Goal: Task Accomplishment & Management: Manage account settings

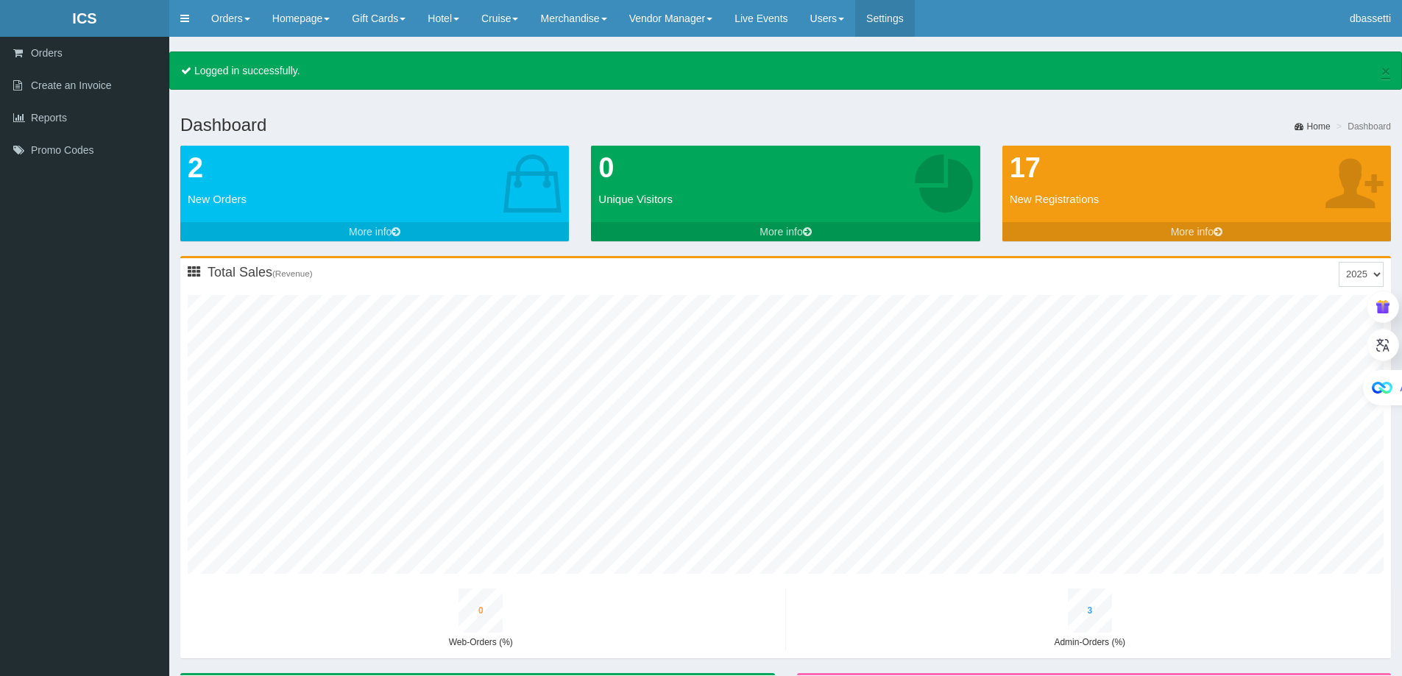
type input "0"
type input "4"
type input "1"
type input "4"
type input "0"
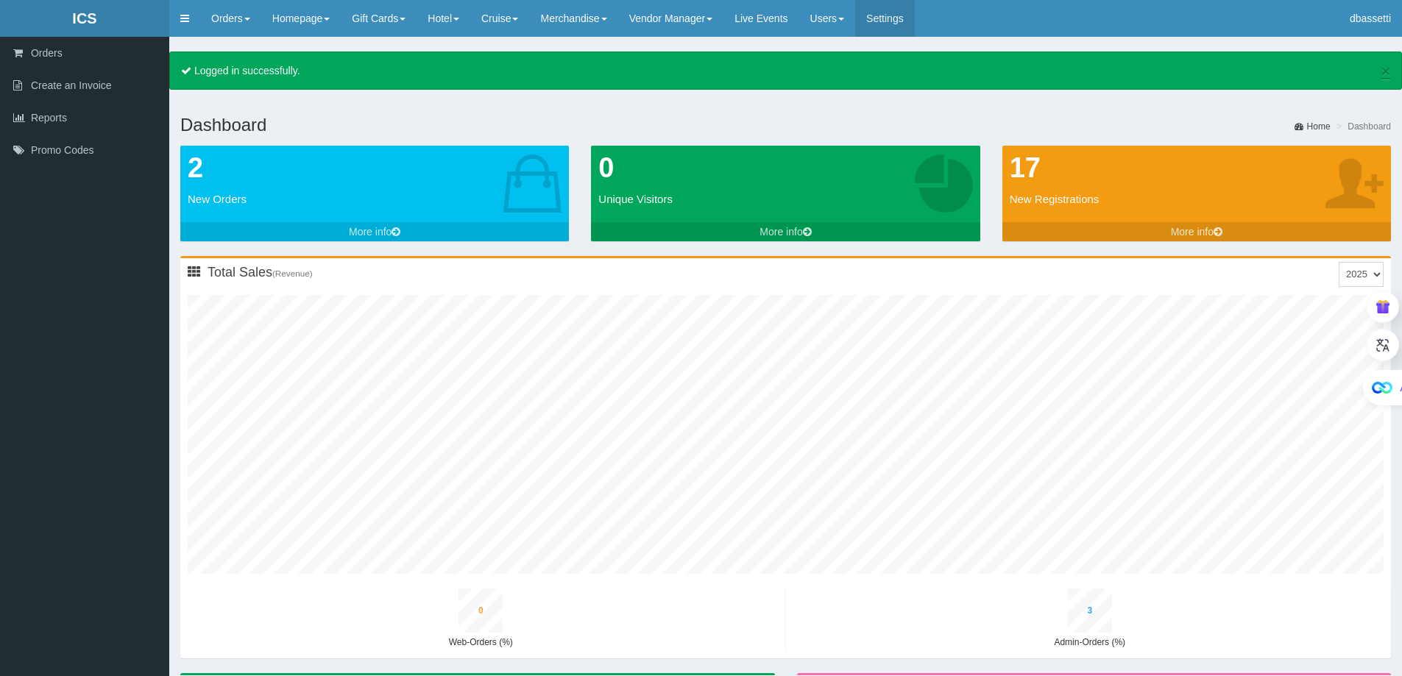
type input "8"
type input "0"
type input "5"
type input "1"
type input "6"
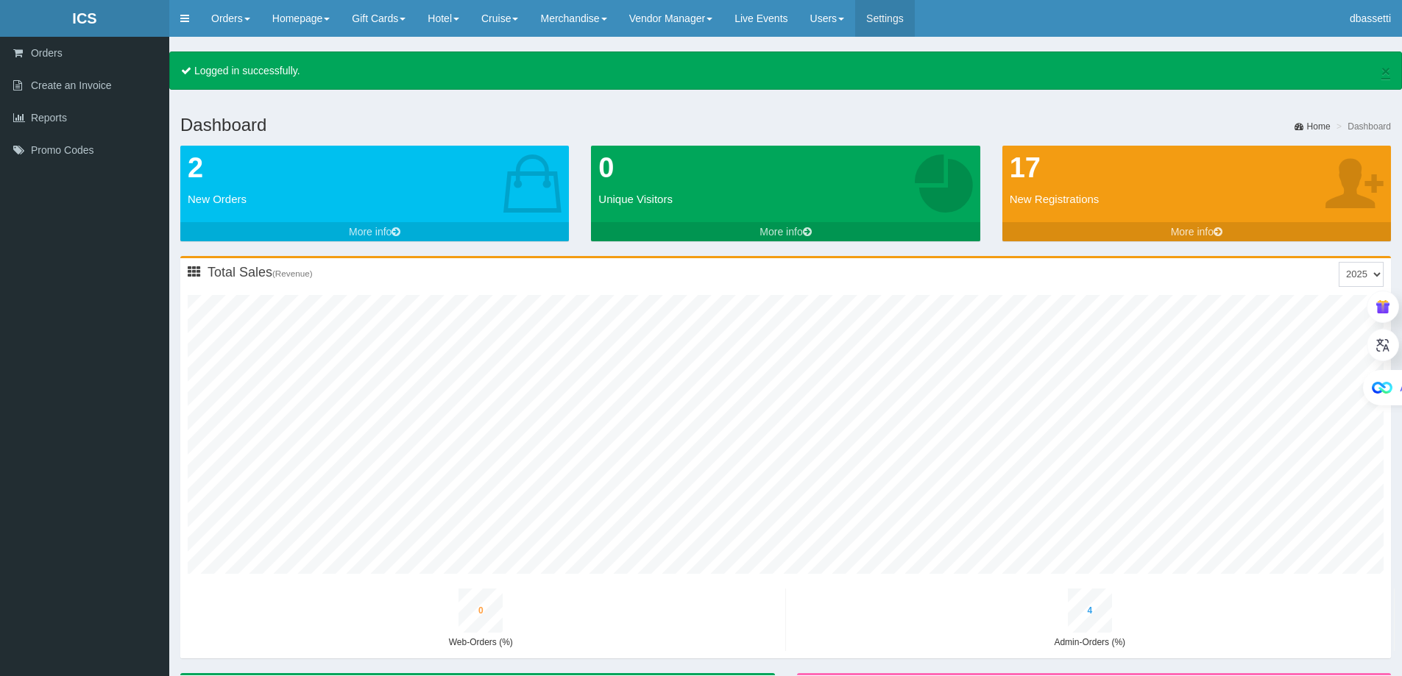
type input "0"
type input "9"
type input "0"
type input "6"
type input "1"
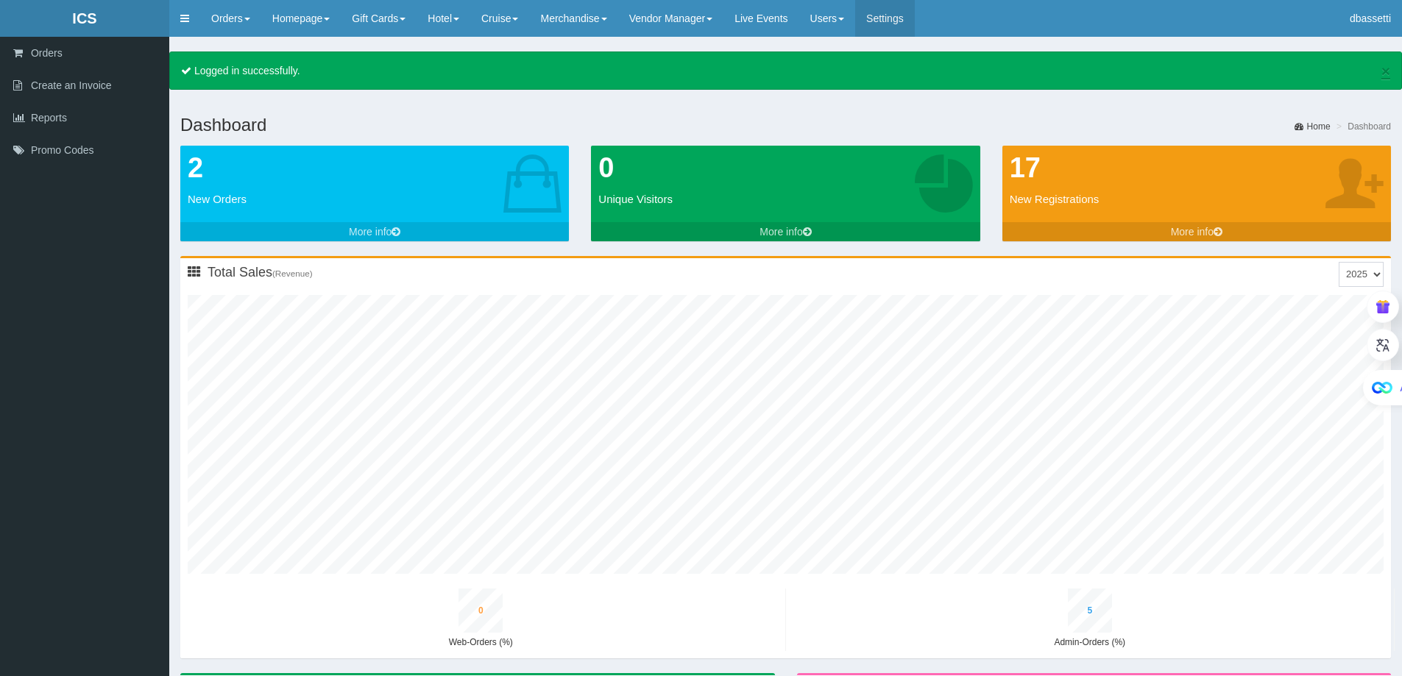
type input "7"
type input "0"
type input "11"
type input "0"
type input "8"
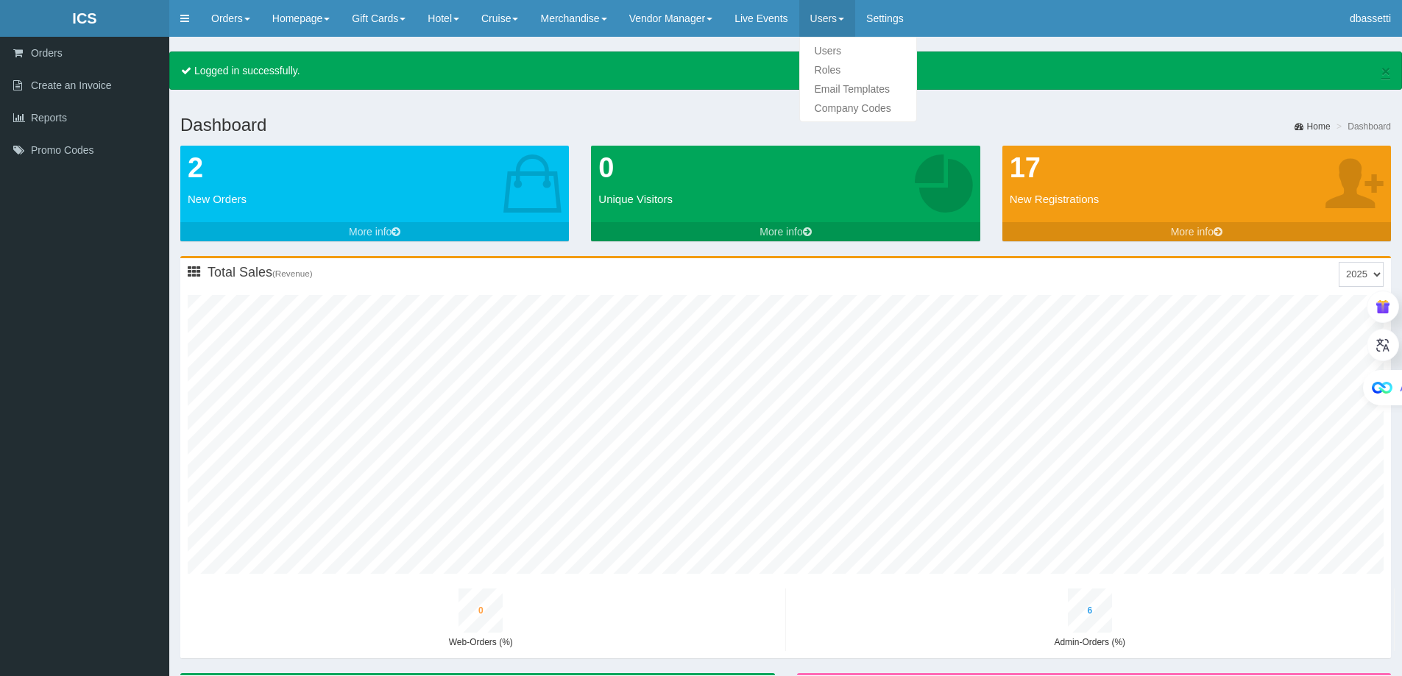
type input "1"
type input "8"
type input "0"
type input "12"
type input "0"
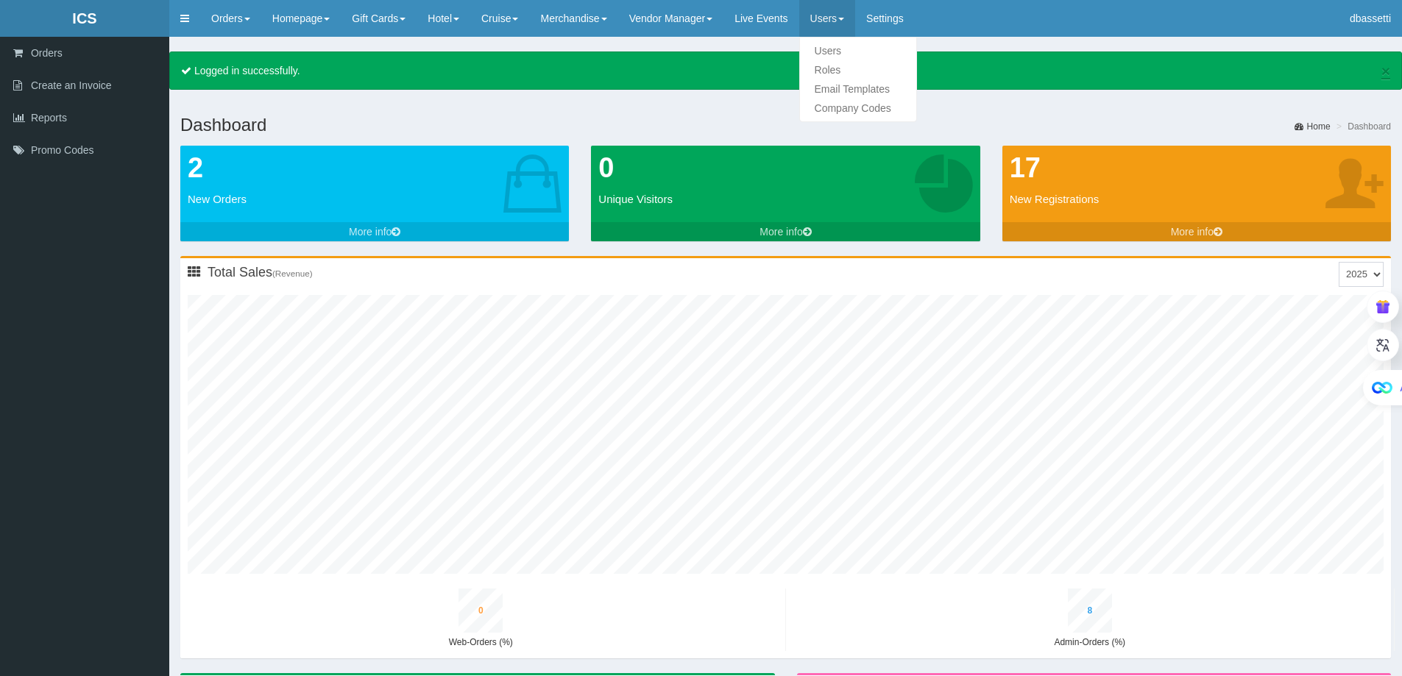
type input "9"
type input "2"
type input "9"
type input "0"
type input "14"
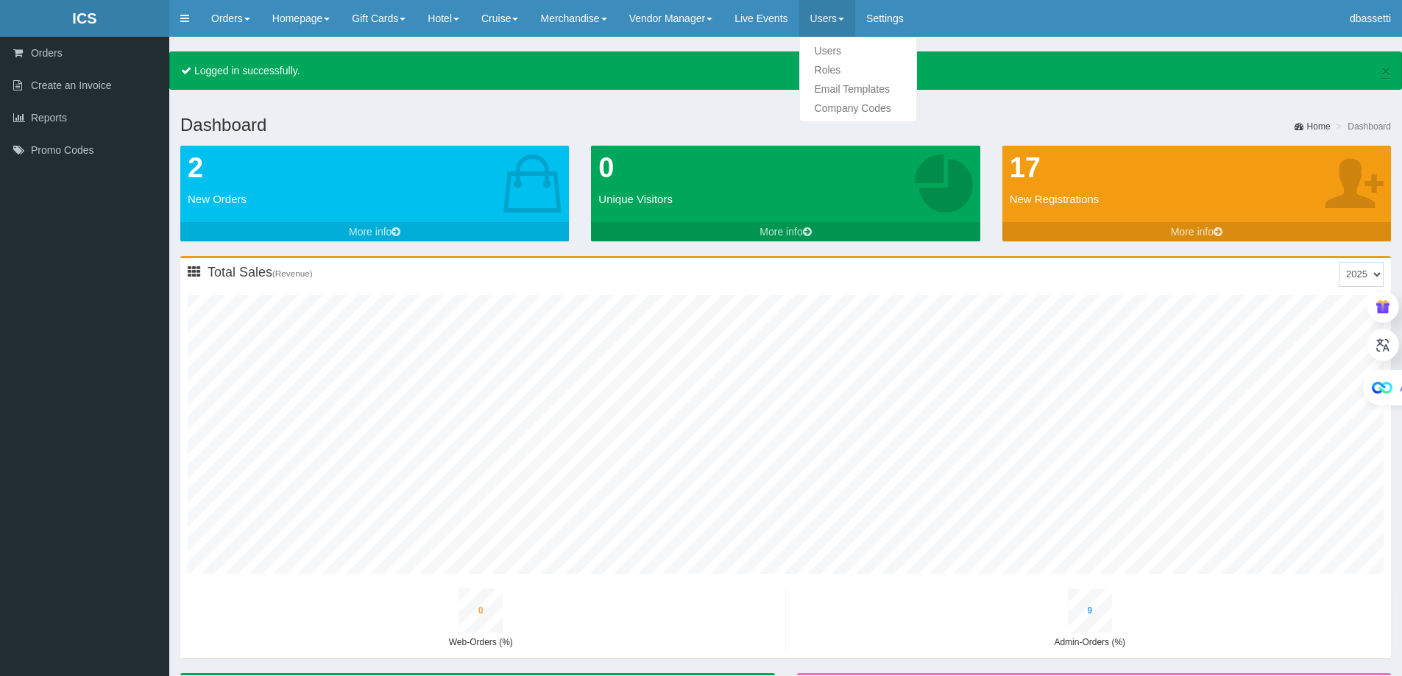
type input "0"
type input "11"
type input "2"
type input "11"
type input "0"
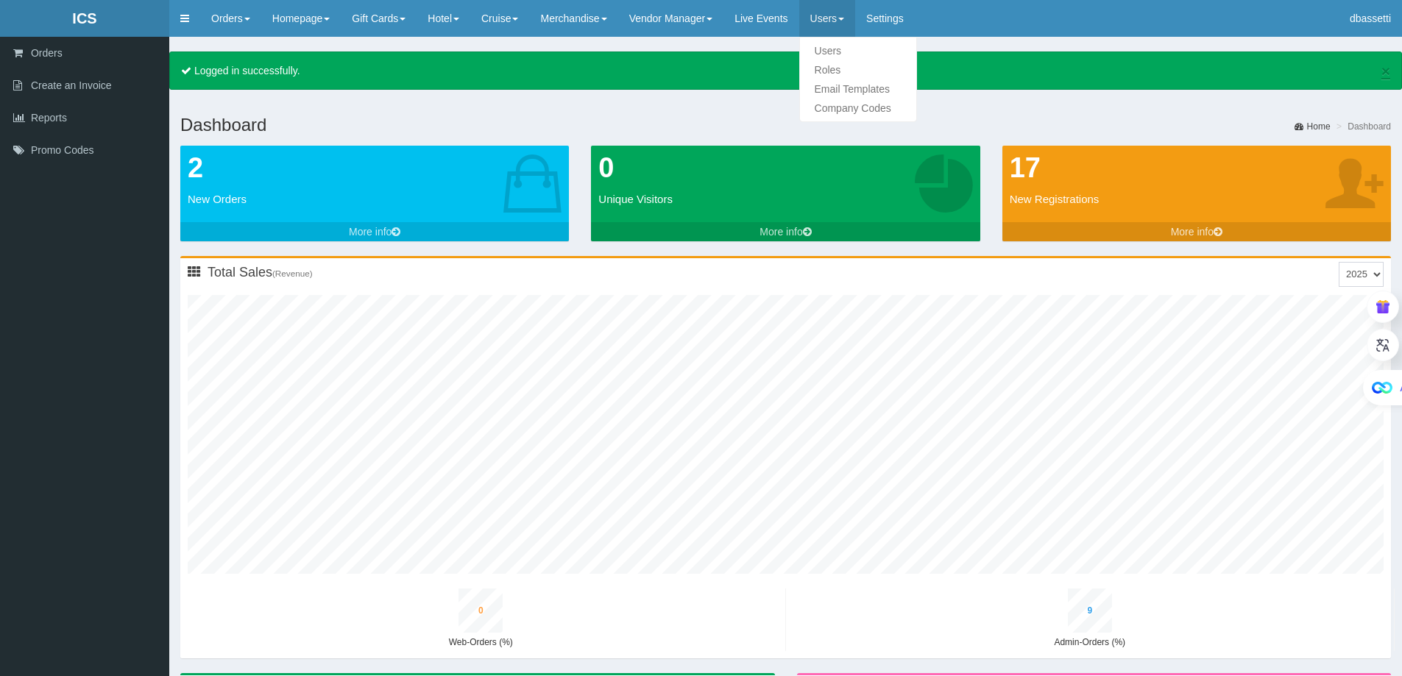
type input "16"
type input "0"
type input "12"
type input "2"
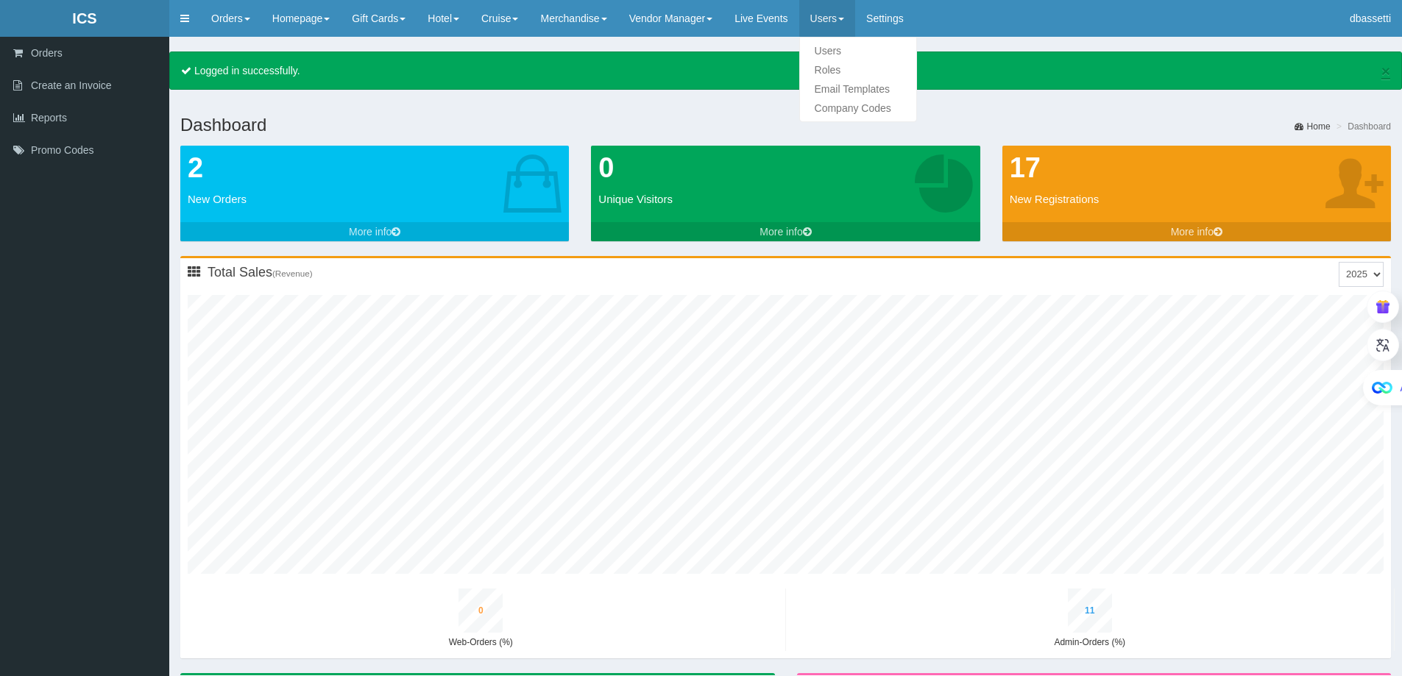
type input "12"
type input "0"
type input "18"
type input "1"
type input "14"
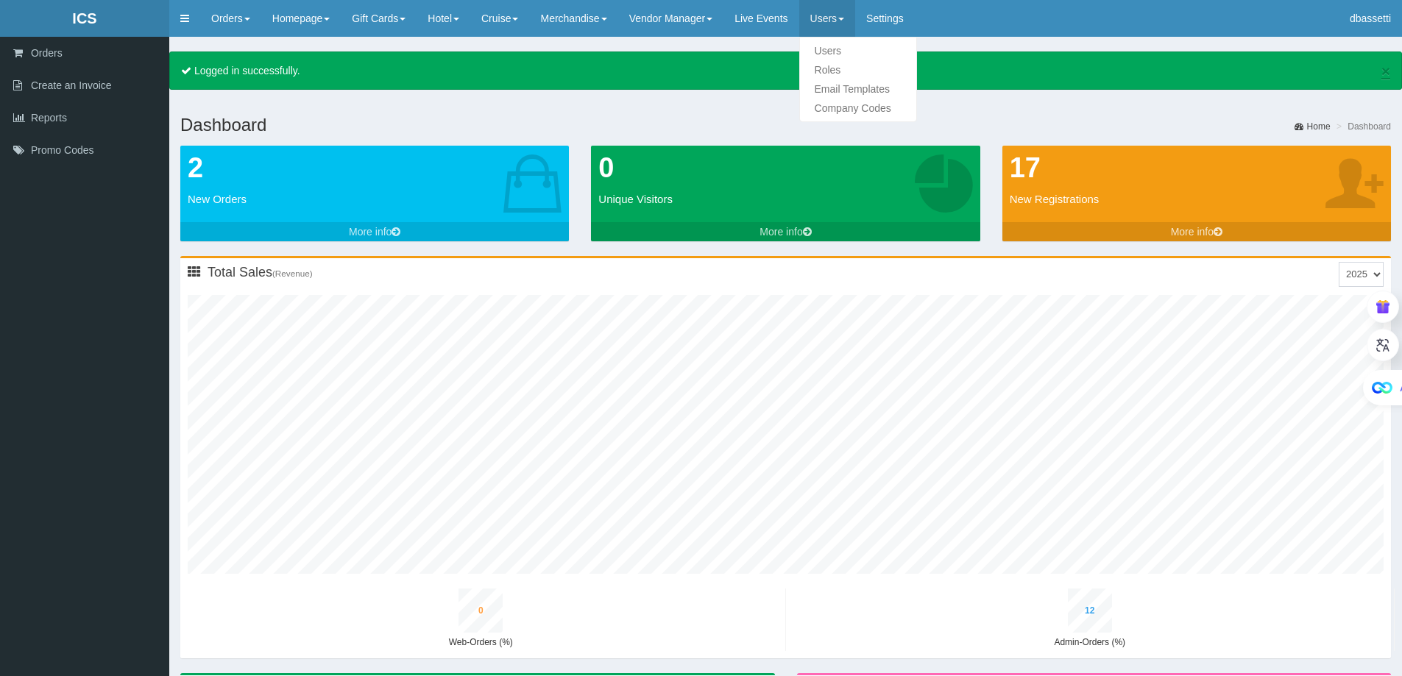
type input "3"
type input "14"
type input "0"
type input "20"
type input "1"
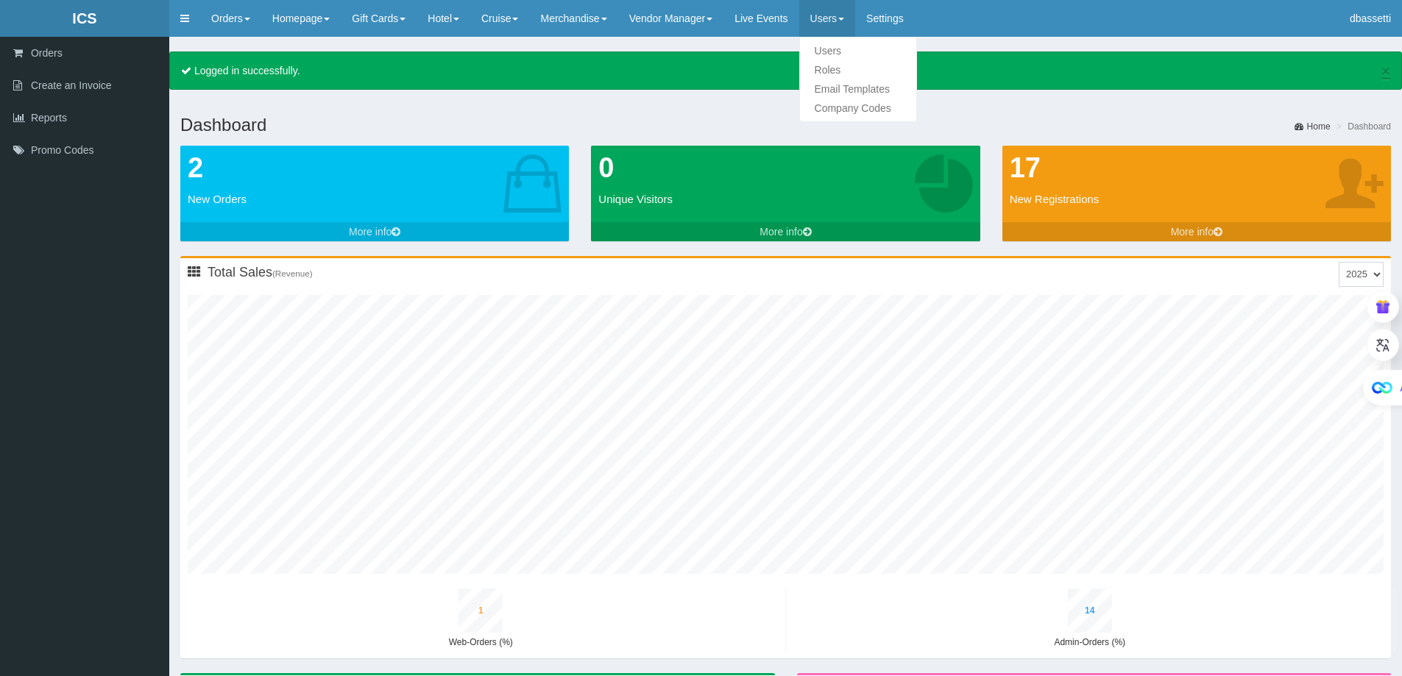
type input "16"
type input "3"
type input "16"
type input "0"
type input "22"
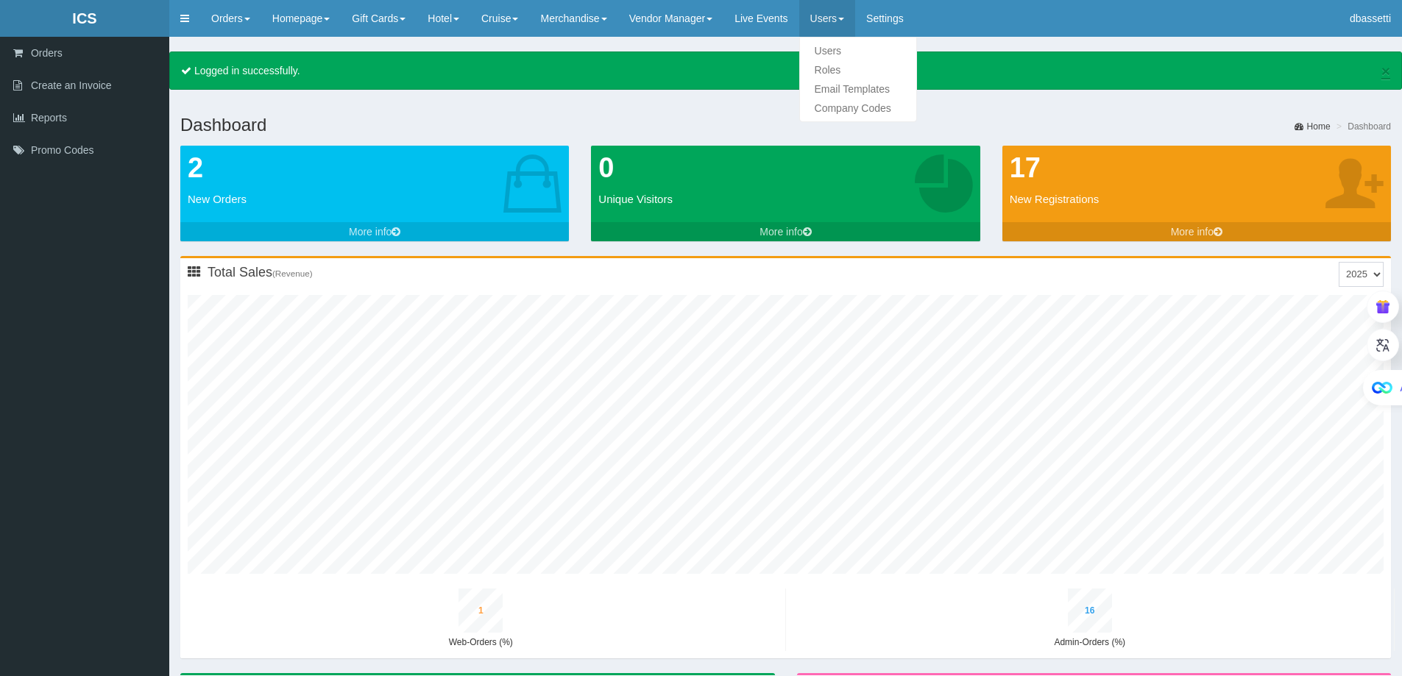
type input "1"
type input "18"
type input "3"
type input "17"
type input "1"
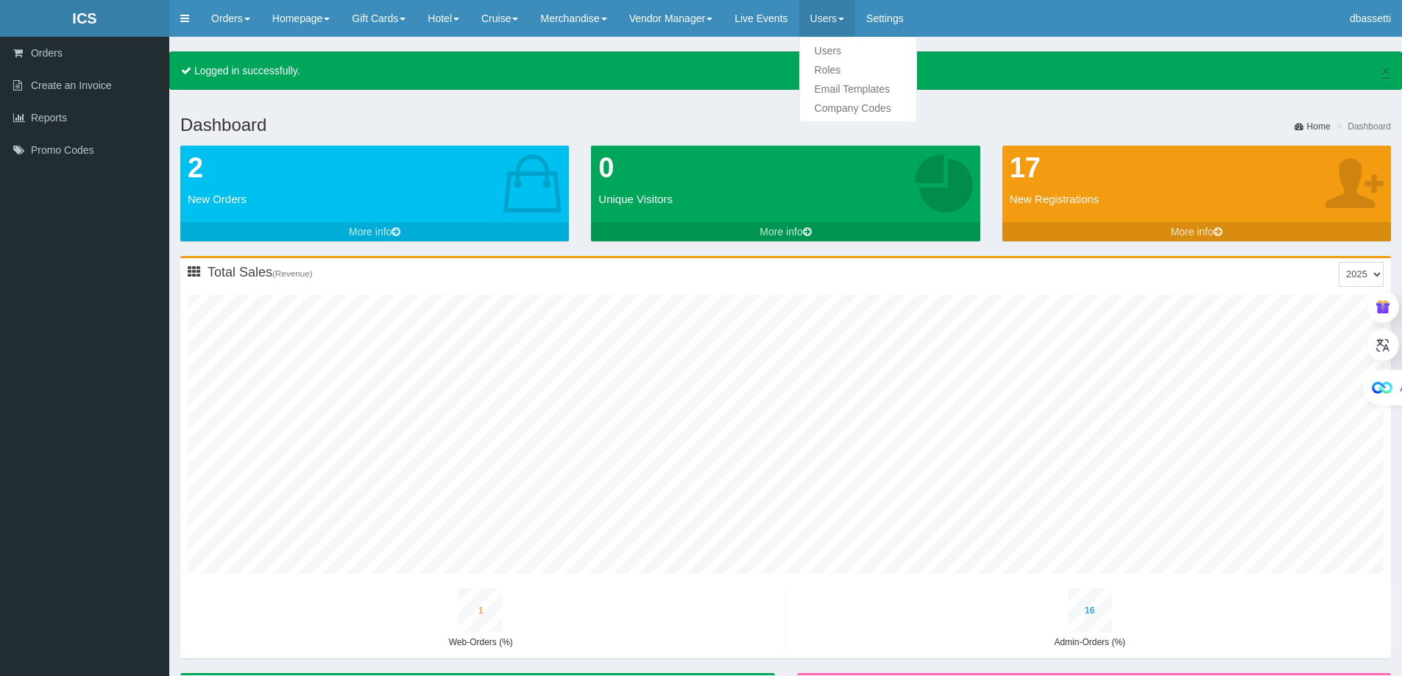
type input "25"
type input "1"
type input "20"
type input "4"
type input "19"
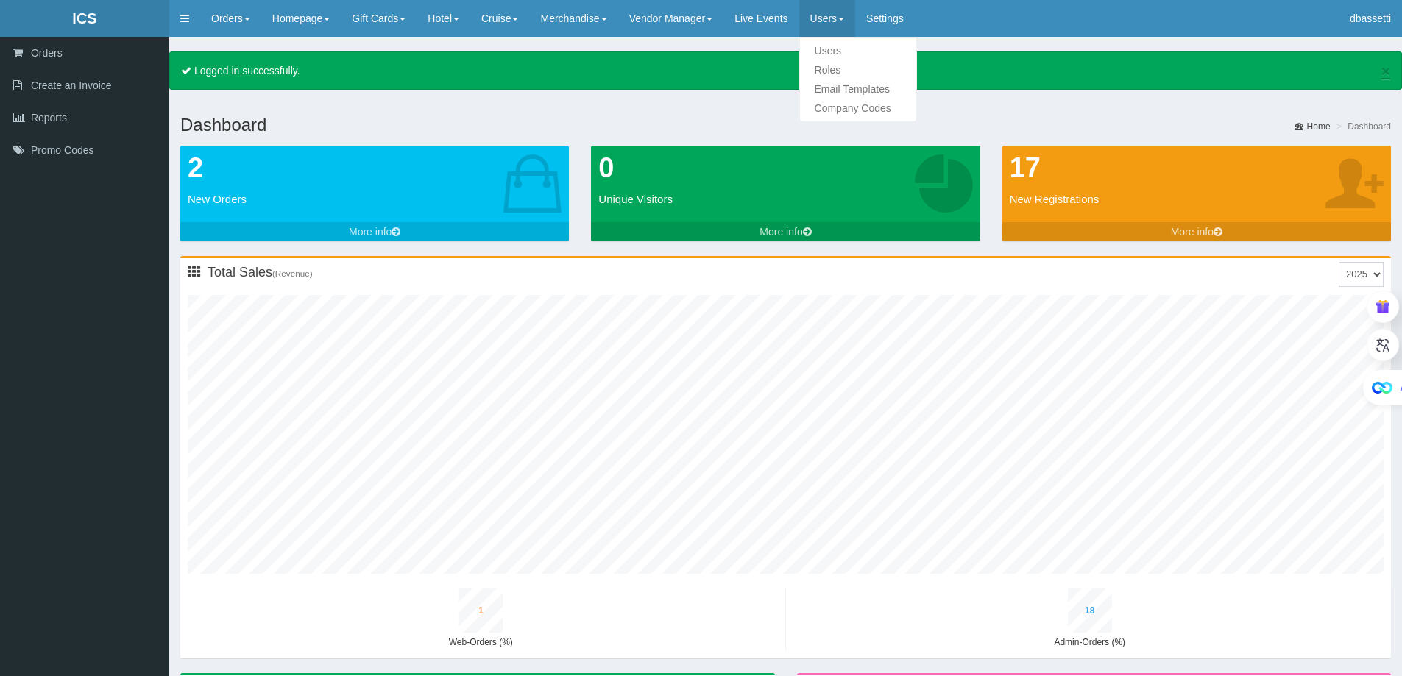
type input "1"
type input "27"
type input "1"
type input "22"
type input "4"
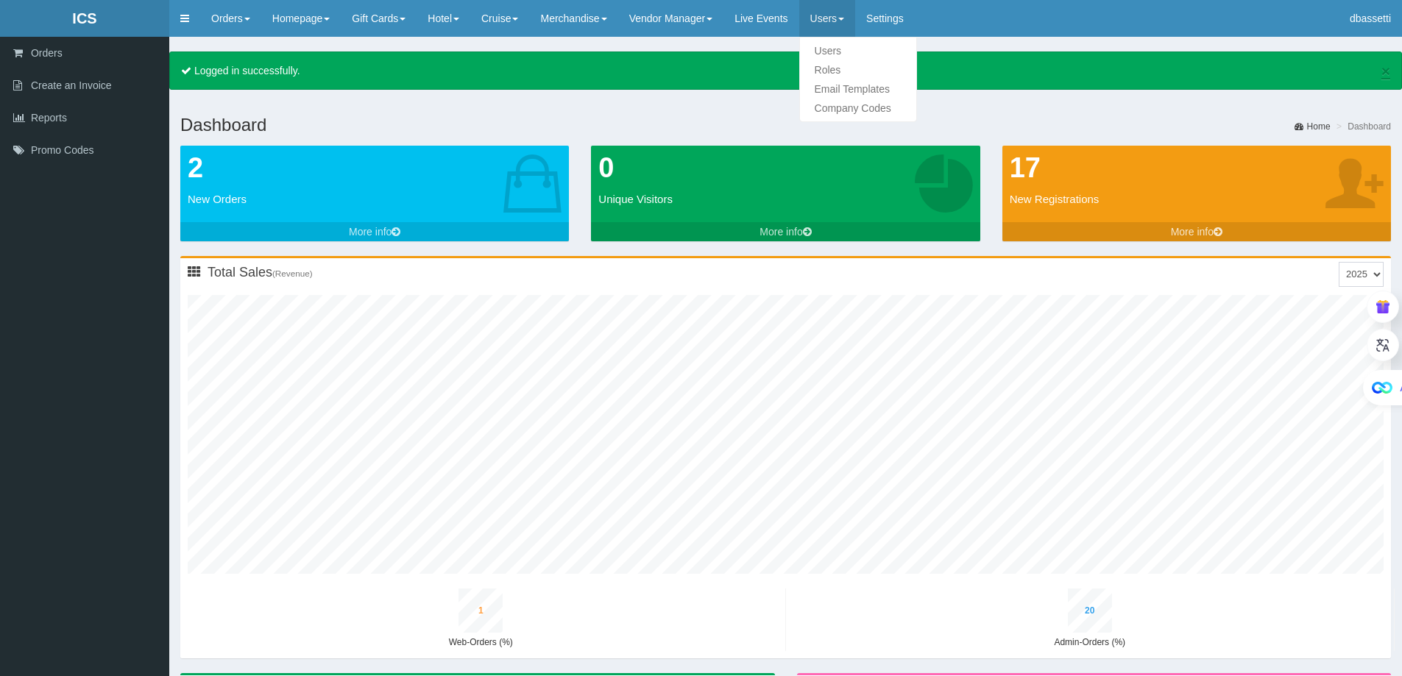
type input "21"
type input "1"
type input "29"
type input "1"
type input "24"
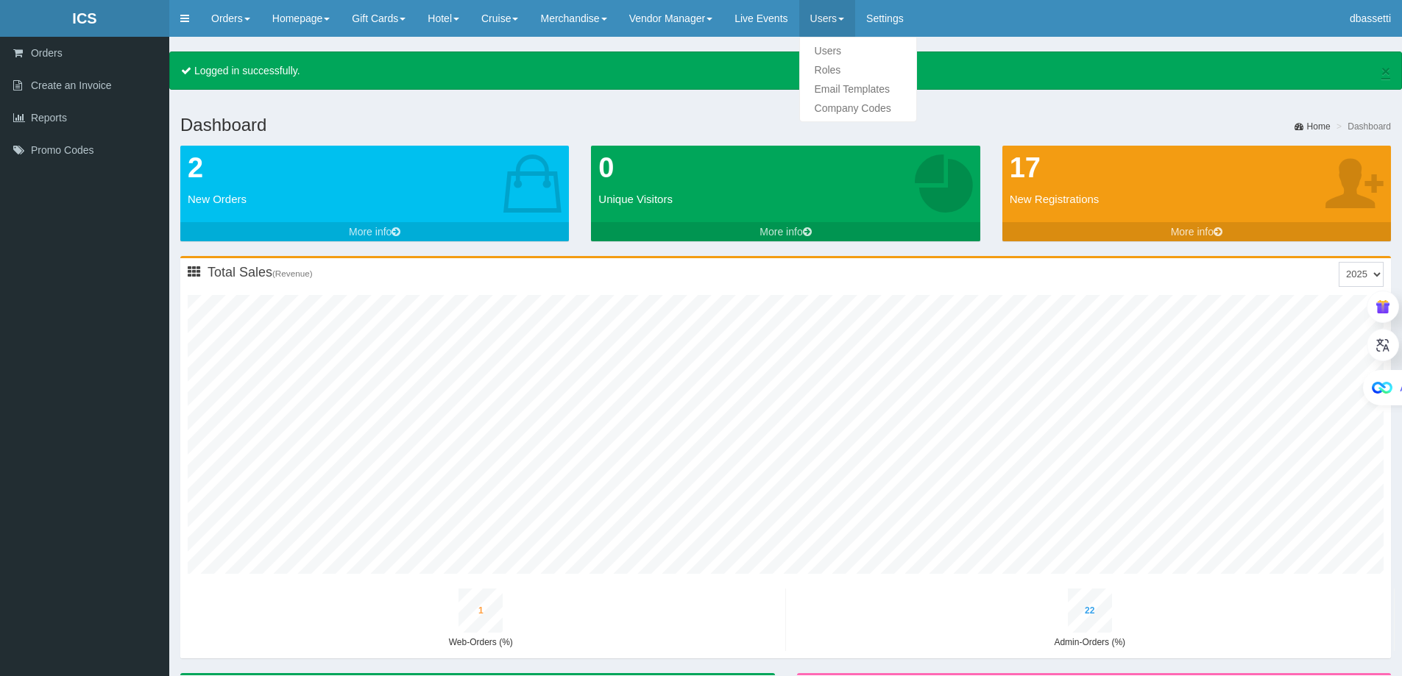
type input "4"
type input "23"
type input "1"
type input "31"
type input "1"
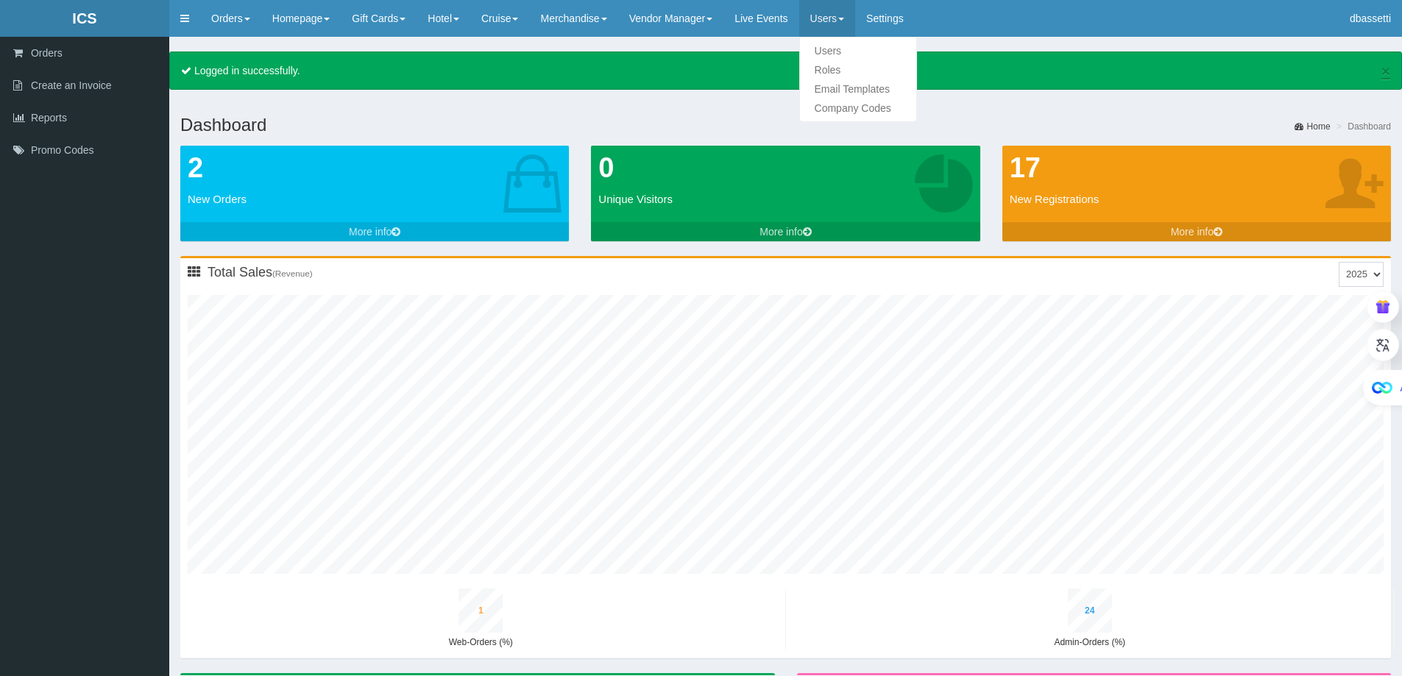
type input "26"
type input "5"
type input "25"
type input "1"
type input "34"
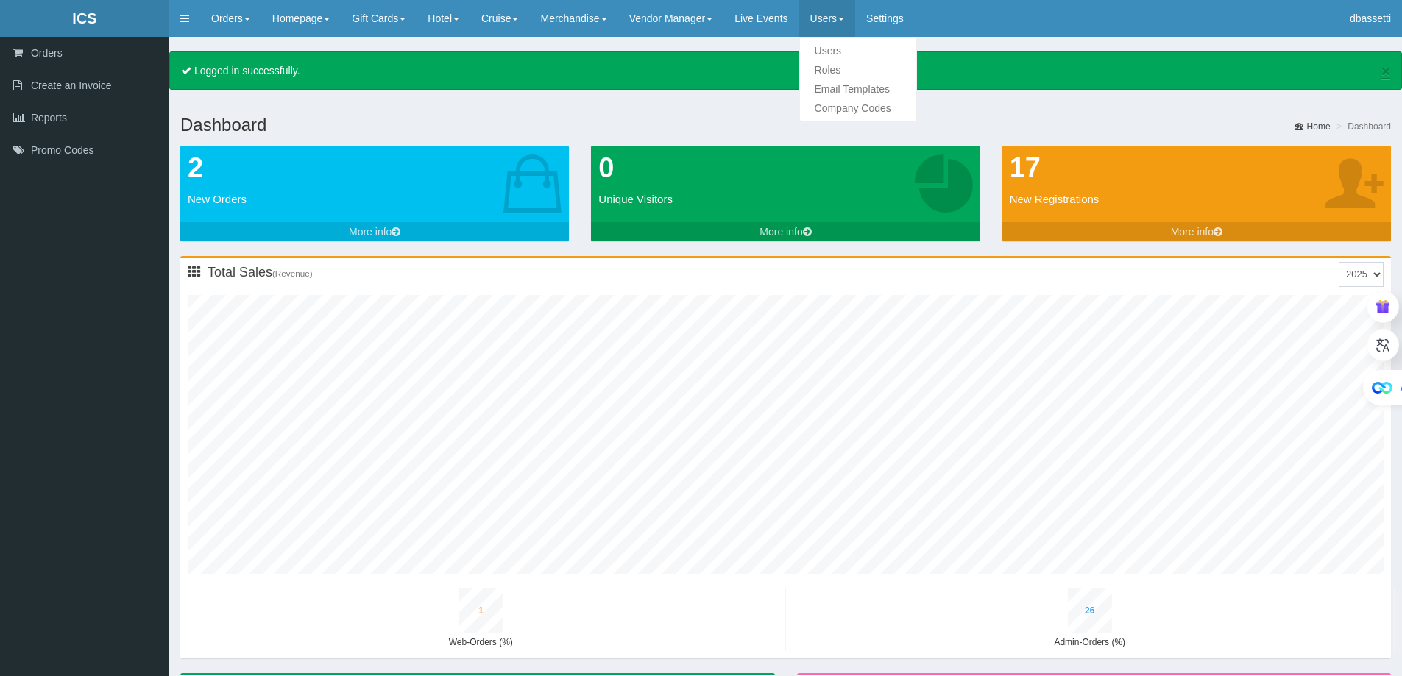
type input "1"
type input "28"
type input "5"
type input "27"
type input "1"
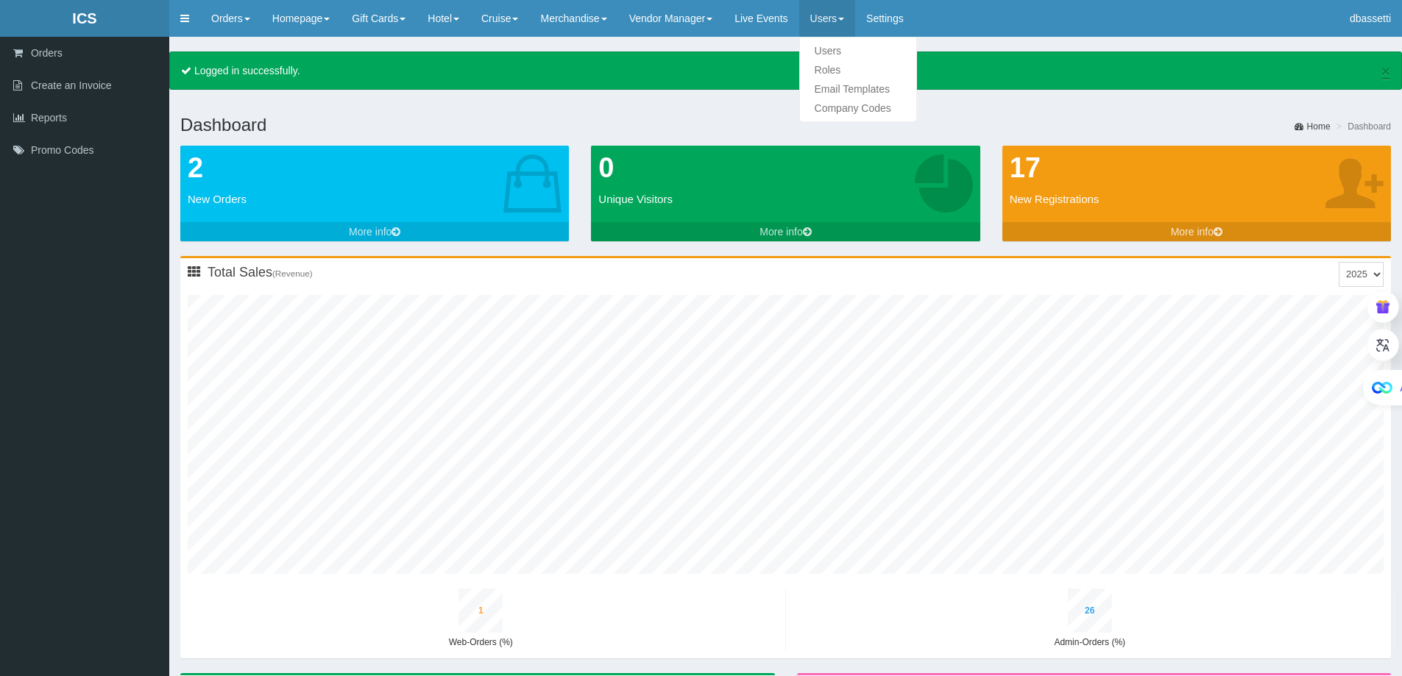
type input "36"
type input "1"
type input "30"
type input "5"
type input "29"
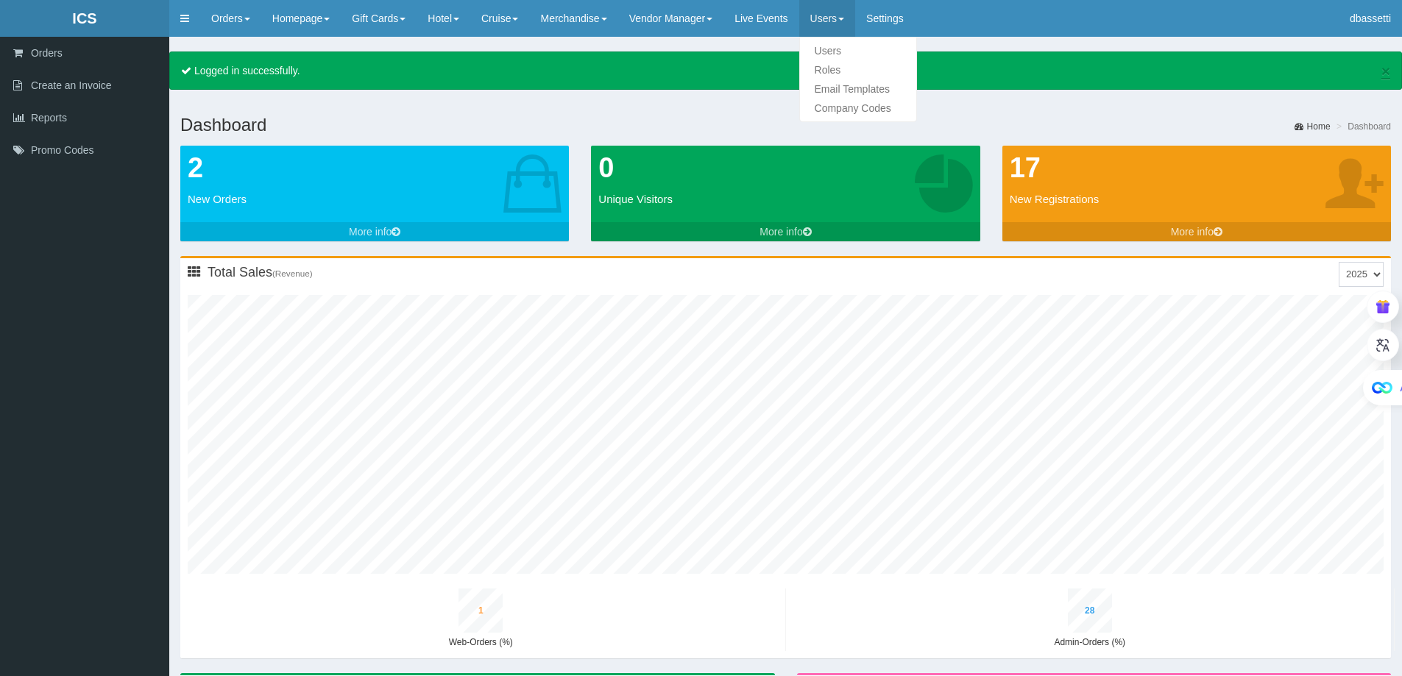
type input "1"
type input "38"
type input "1"
type input "33"
type input "6"
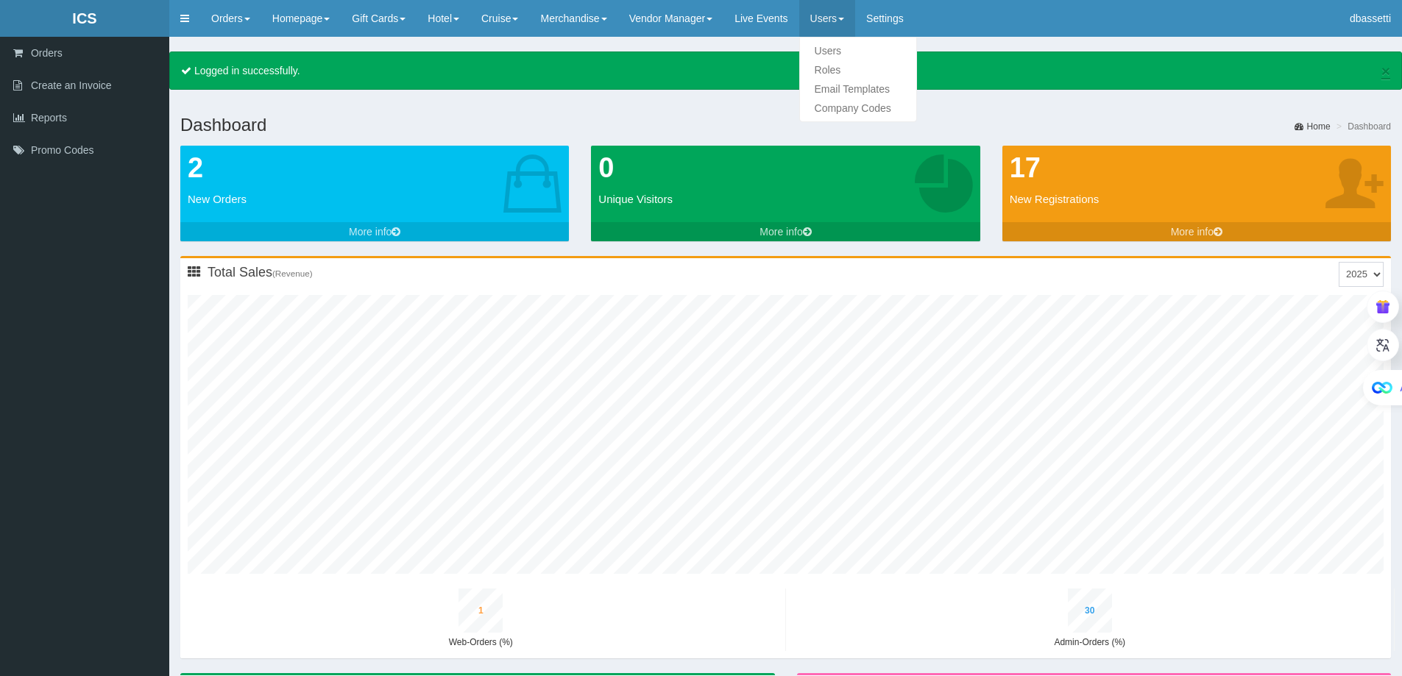
type input "31"
type input "1"
type input "41"
type input "1"
type input "35"
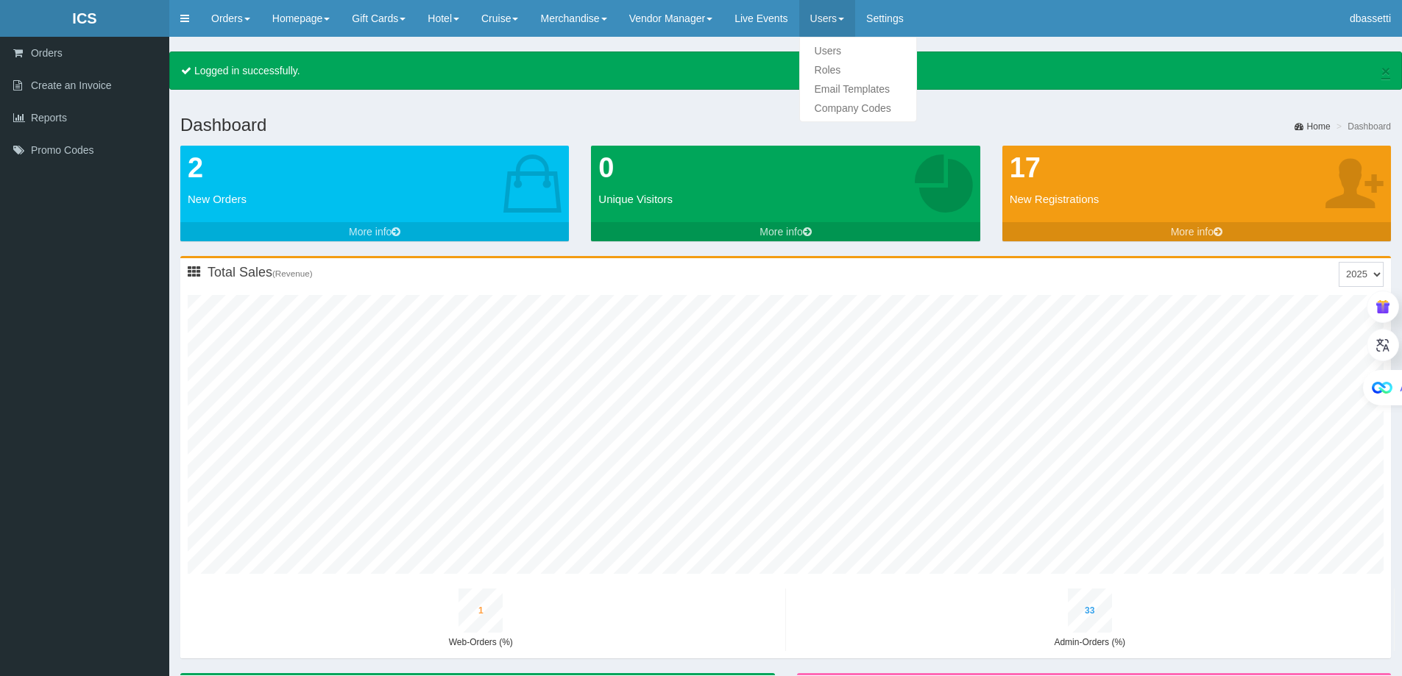
type input "6"
type input "33"
type input "1"
type input "43"
type input "1"
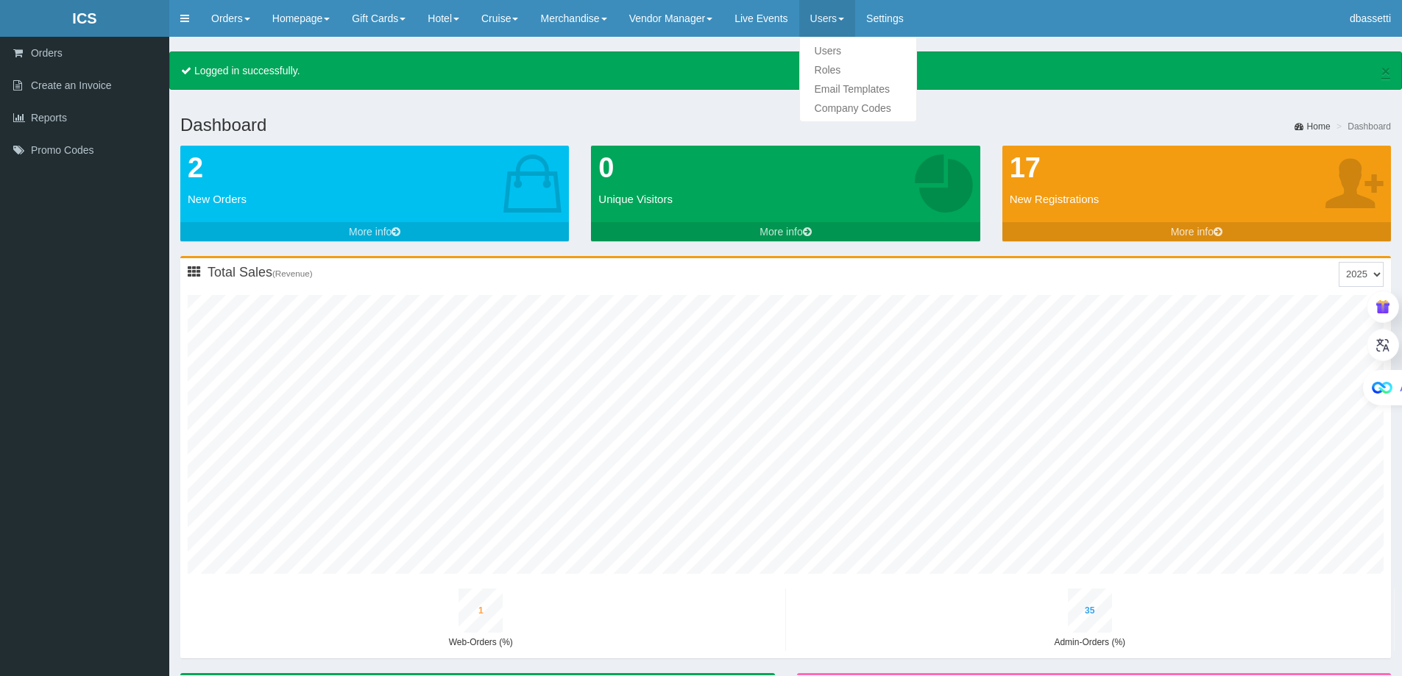
type input "38"
type input "7"
type input "35"
type input "1"
type input "46"
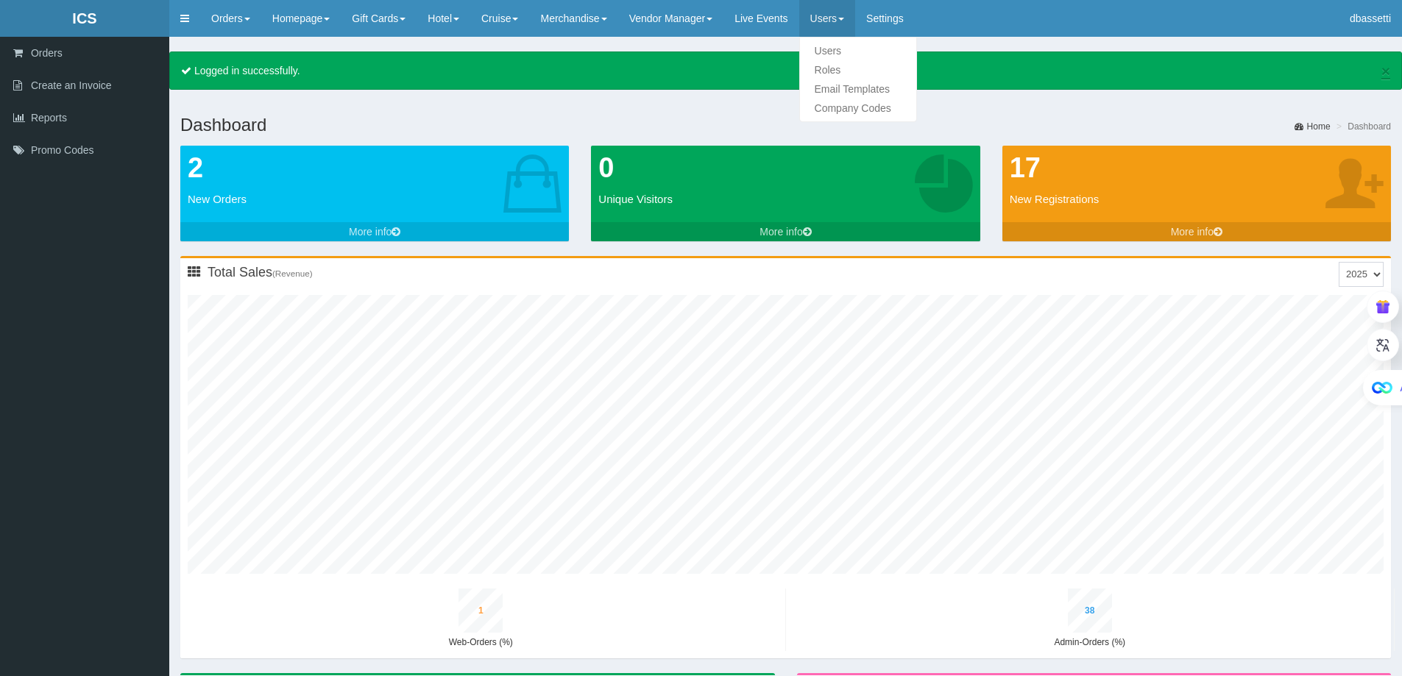
type input "1"
type input "40"
type input "7"
type input "37"
type input "1"
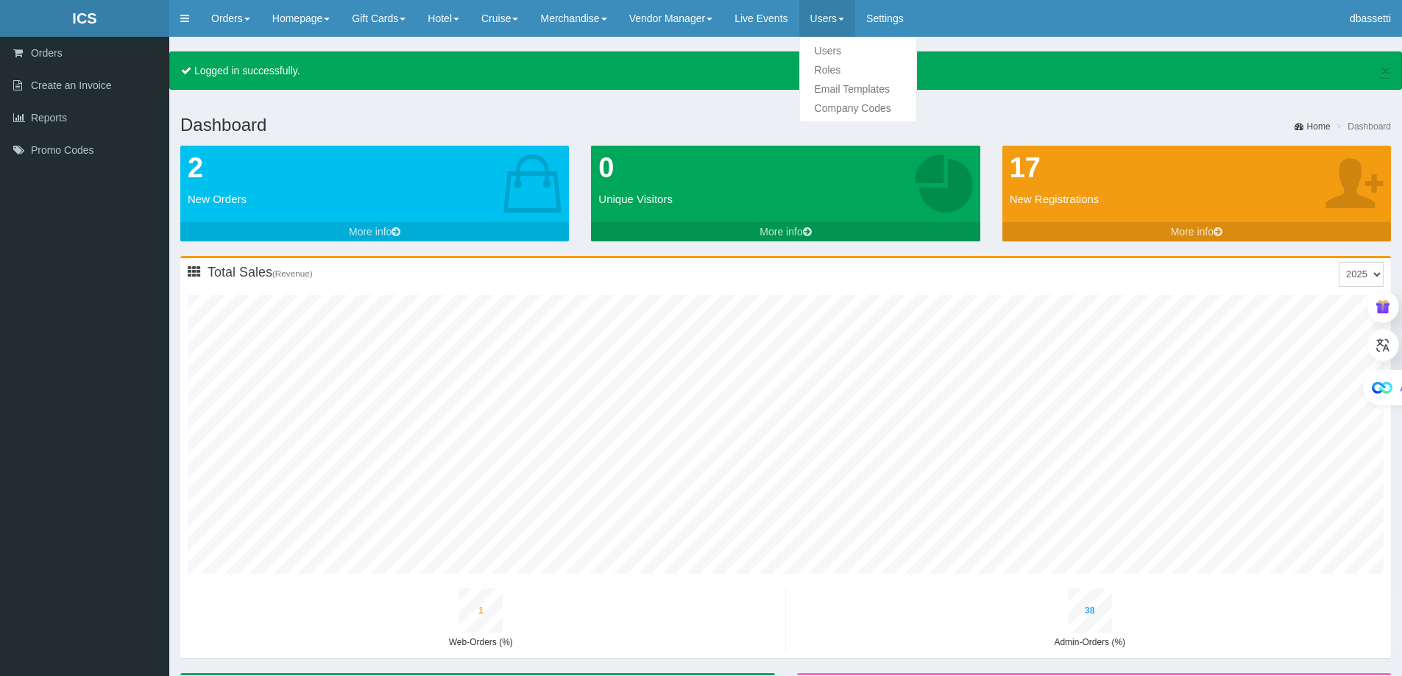
type input "49"
type input "2"
type input "43"
type input "7"
type input "40"
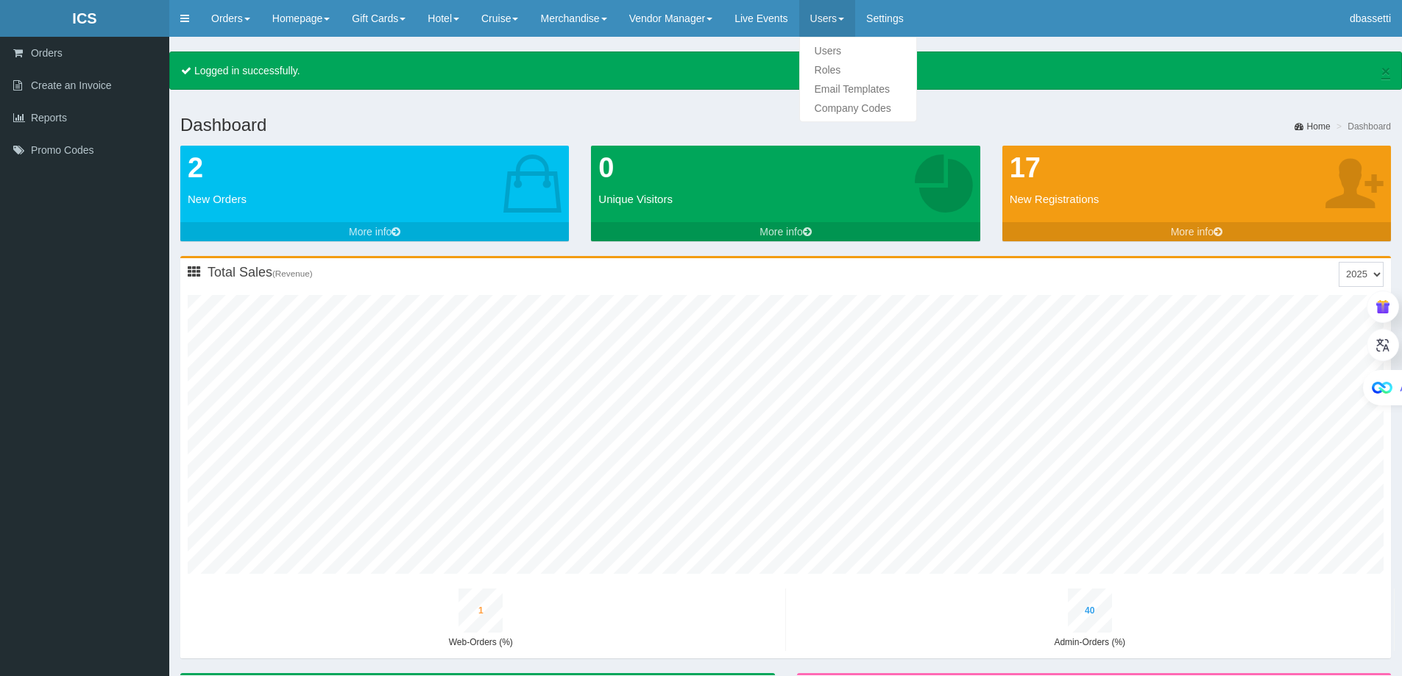
type input "1"
type input "51"
type input "2"
type input "45"
type input "8"
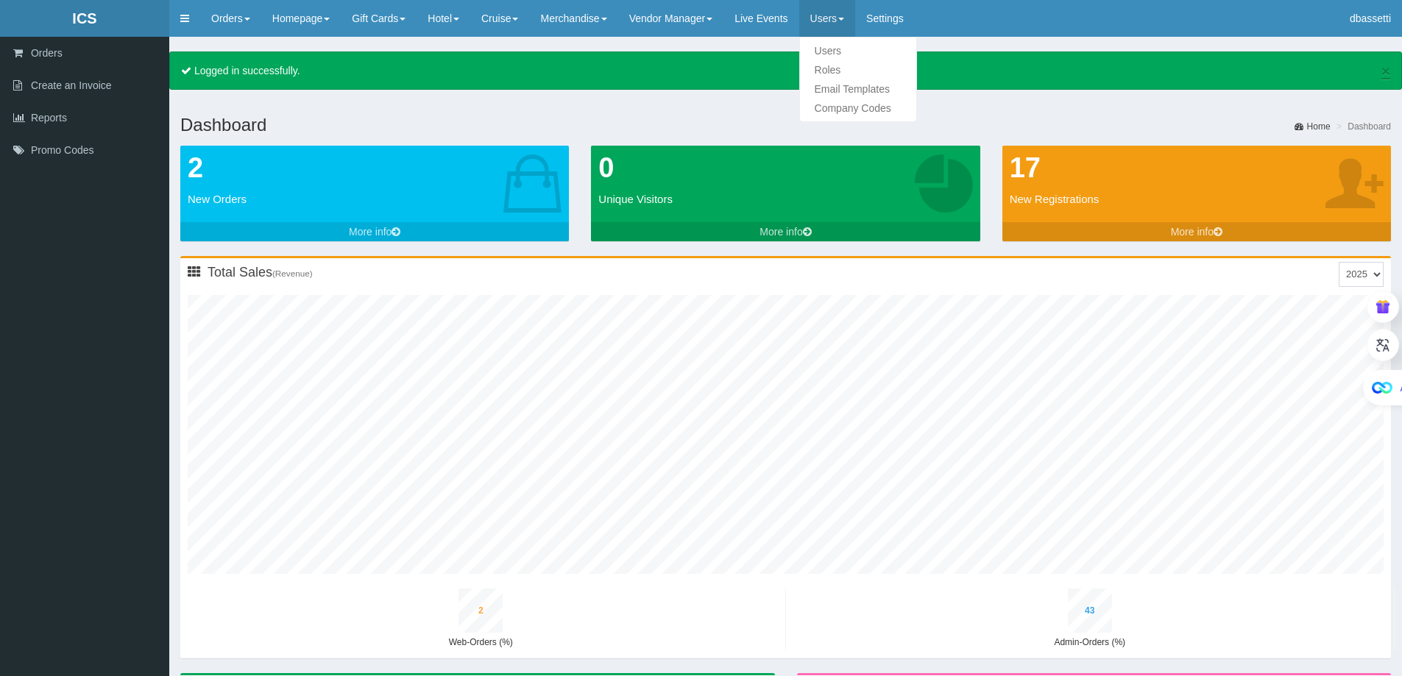
type input "42"
type input "1"
type input "54"
type input "2"
type input "48"
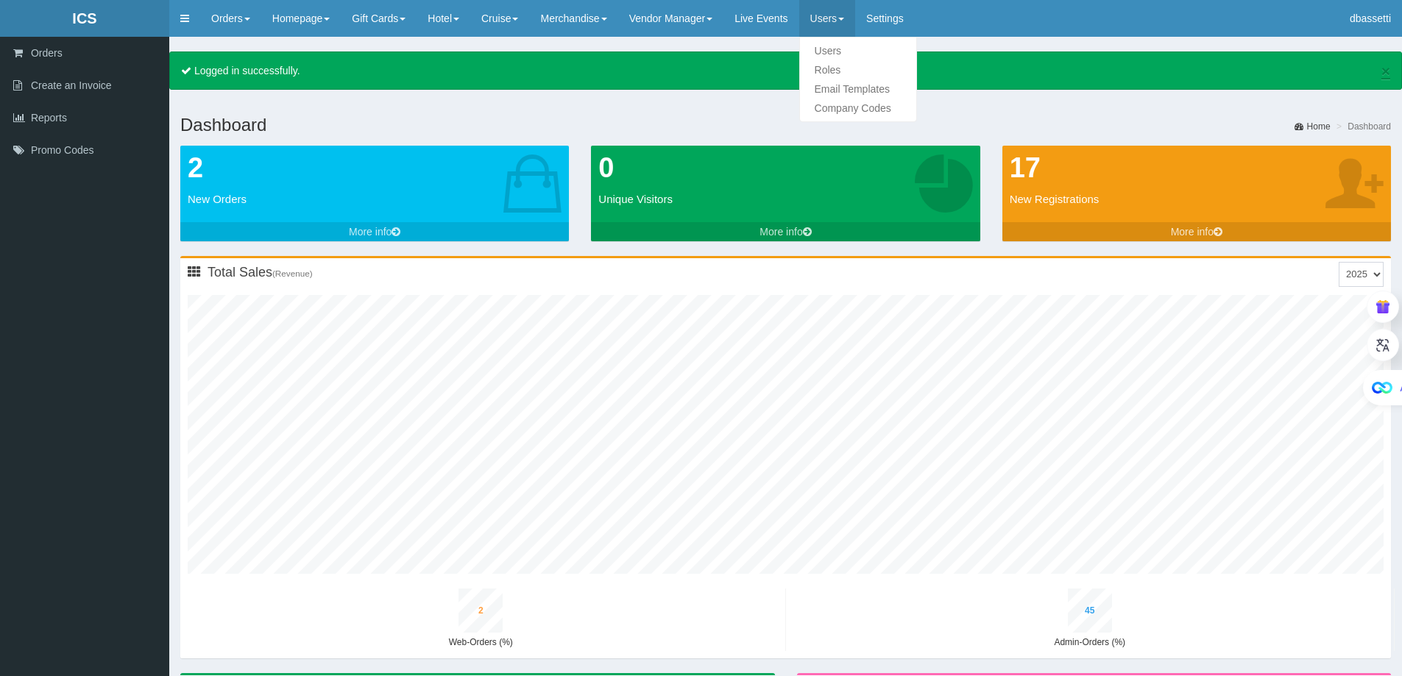
type input "8"
type input "44"
type input "1"
type input "56"
type input "2"
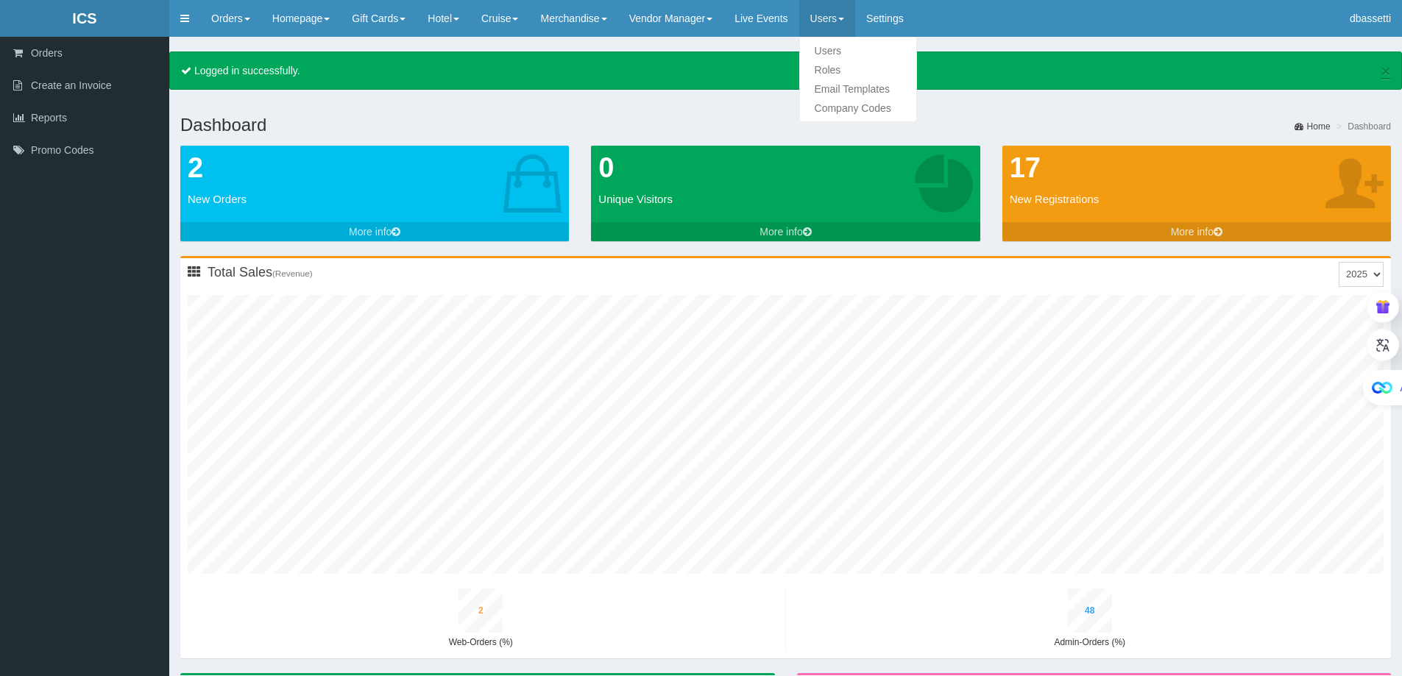
type input "50"
type input "9"
type input "46"
type input "1"
type input "59"
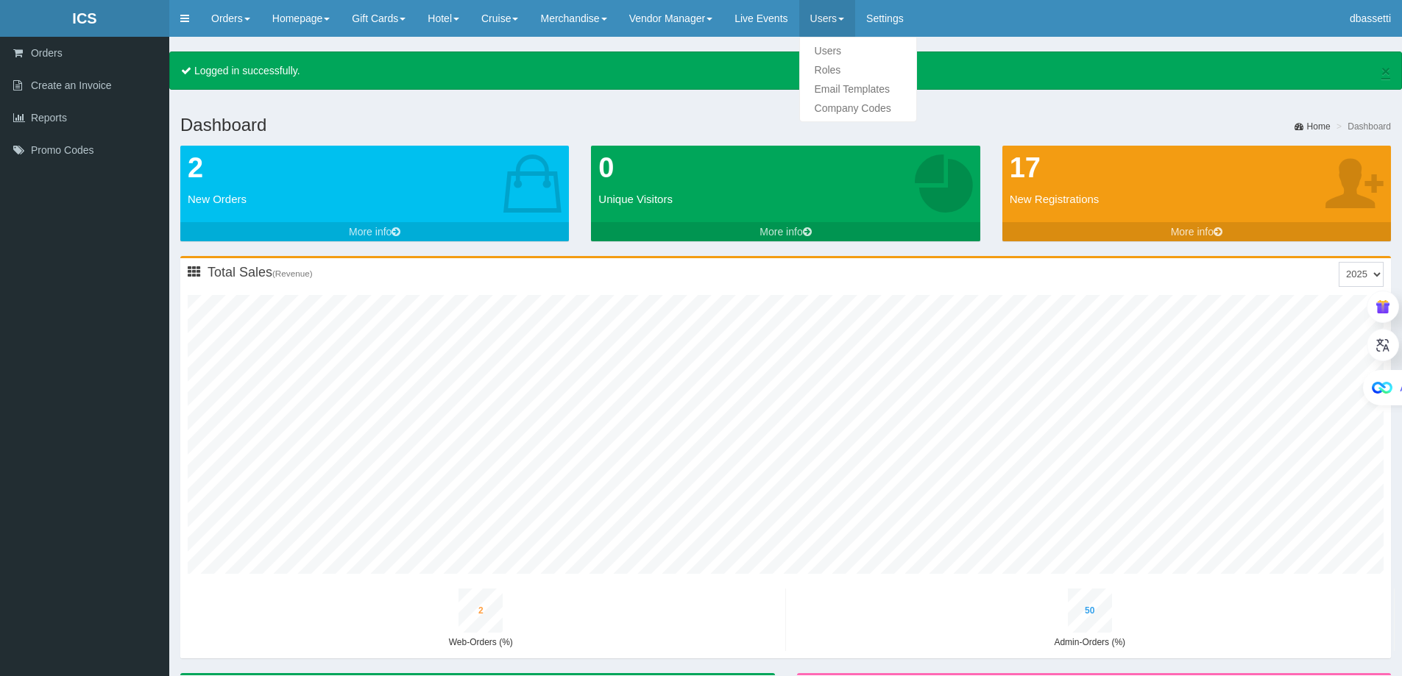
type input "2"
type input "53"
type input "9"
type input "49"
type input "1"
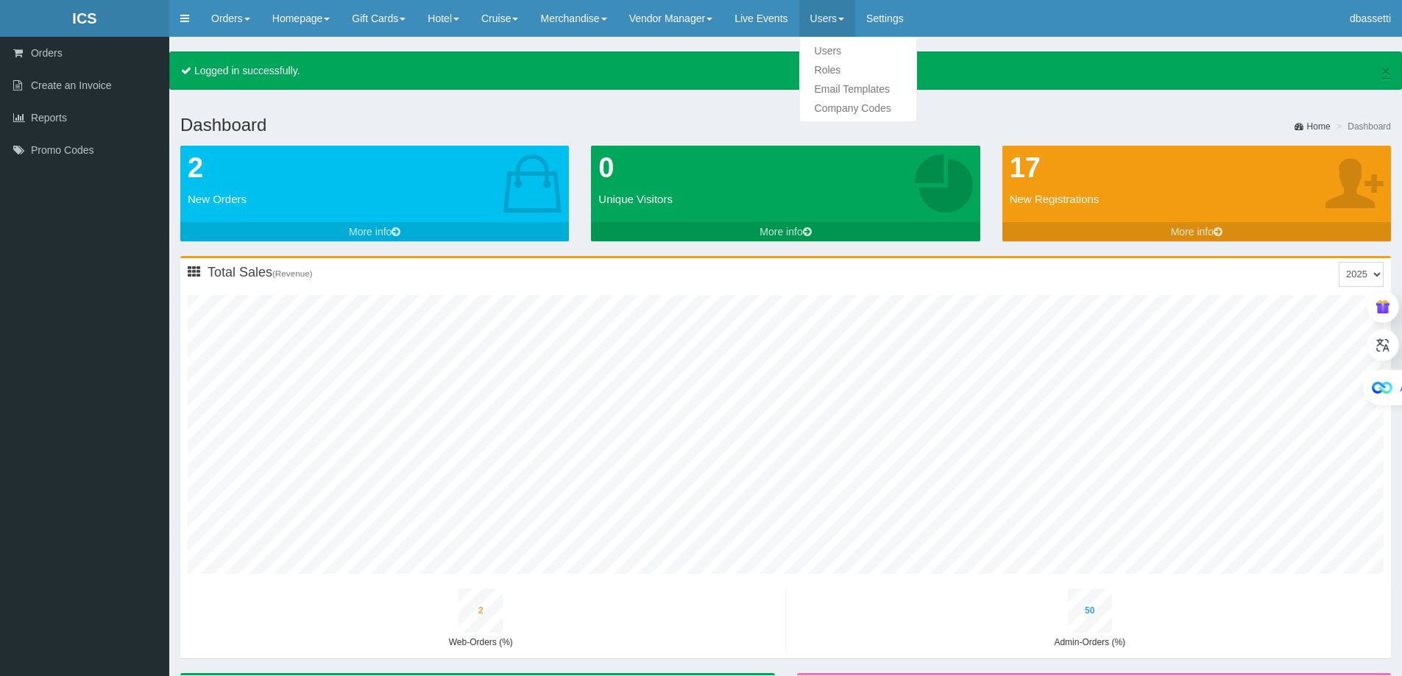
type input "61"
type input "2"
type input "55"
type input "10"
type input "51"
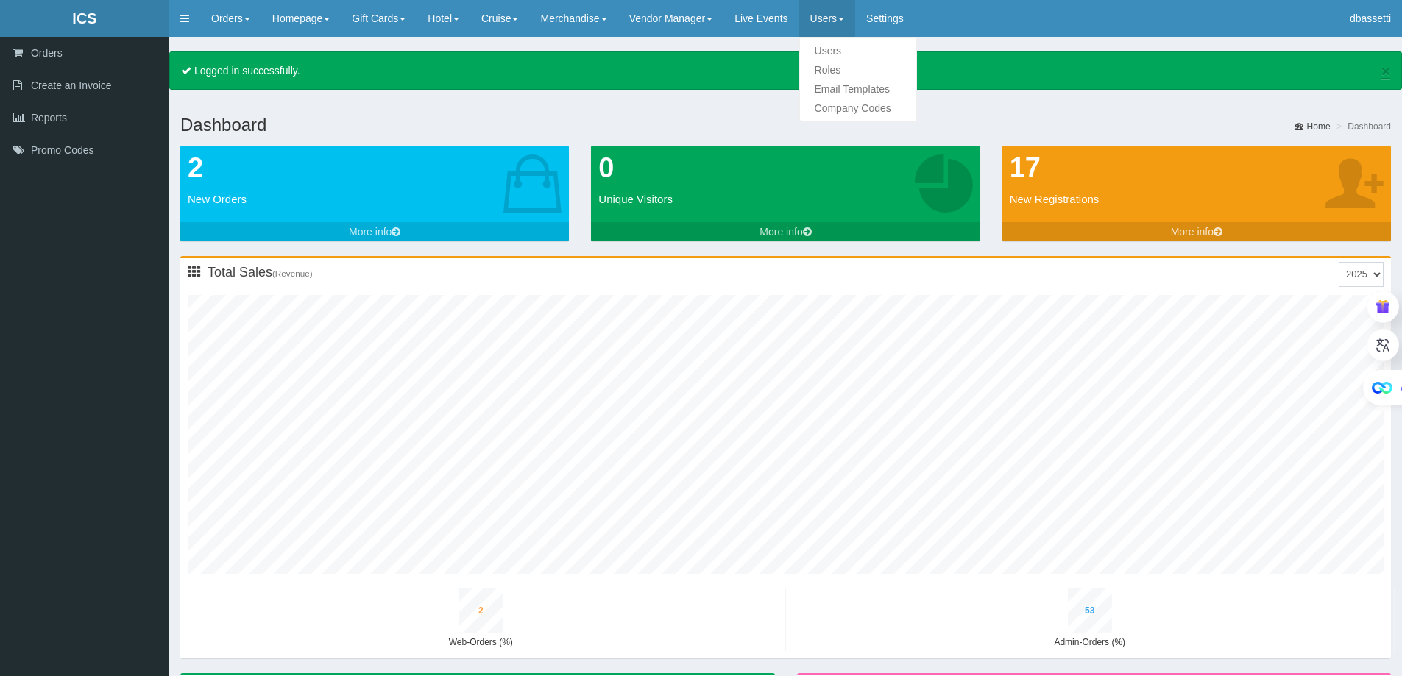
type input "1"
type input "64"
type input "2"
type input "58"
type input "10"
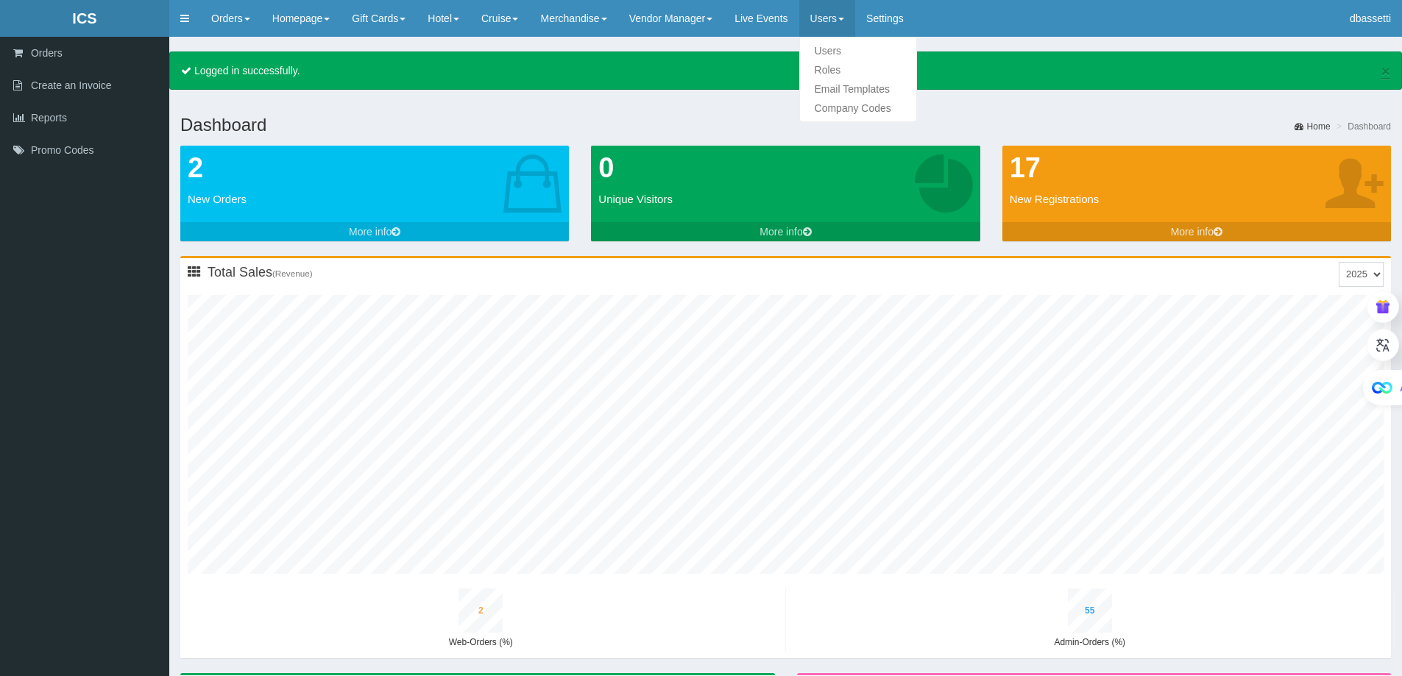
type input "53"
type input "1"
type input "66"
type input "2"
type input "60"
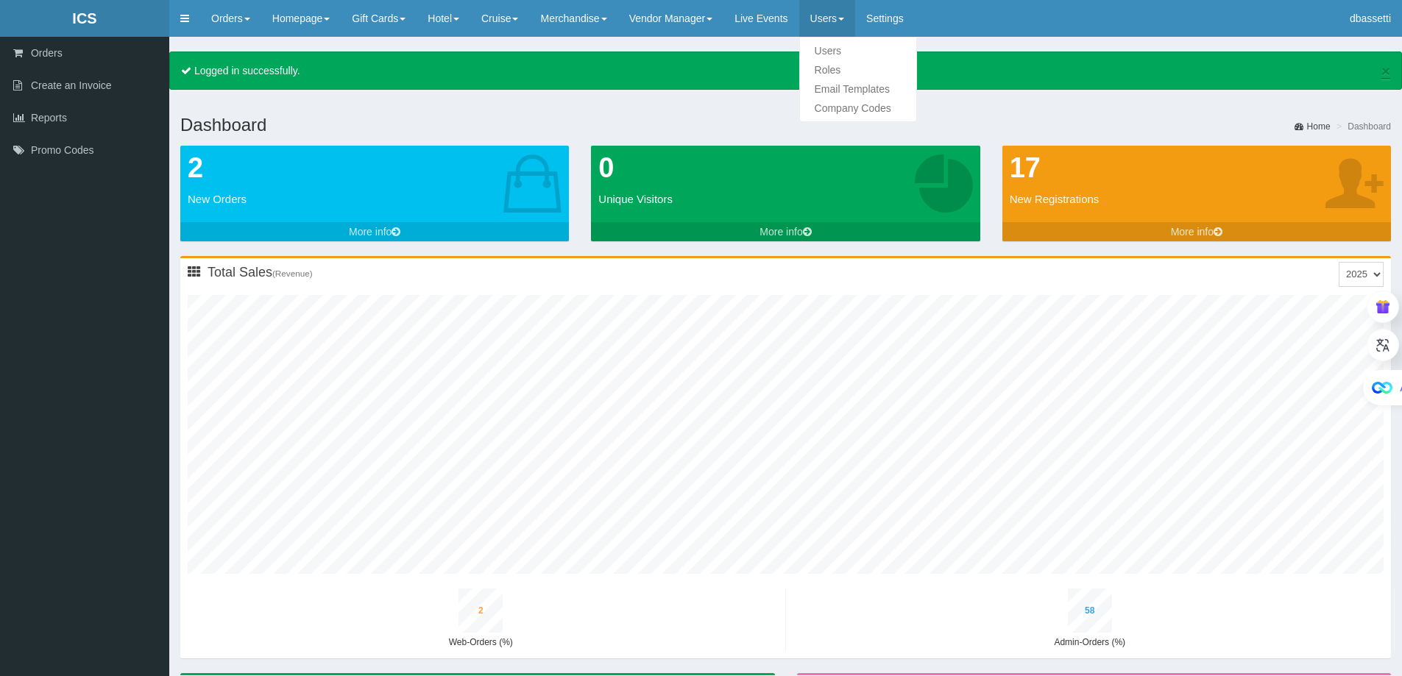
type input "10"
type input "55"
type input "2"
type input "69"
type input "2"
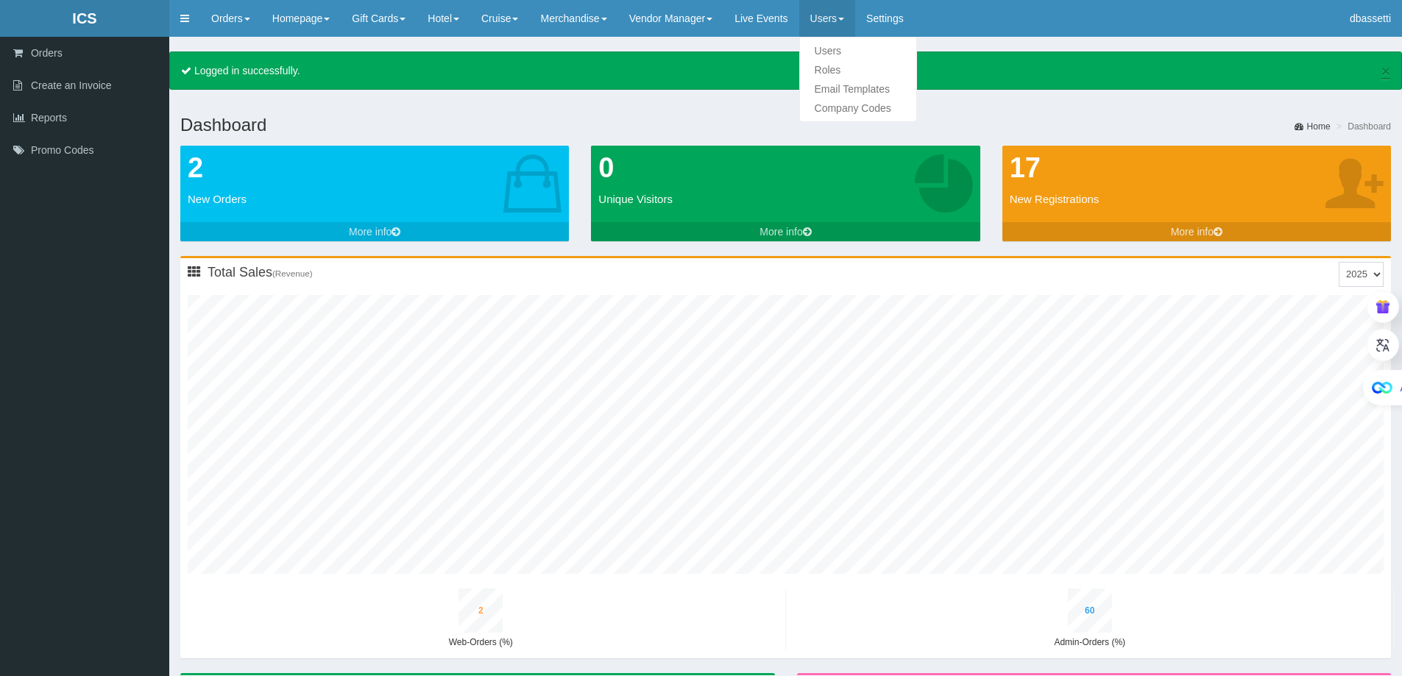
type input "63"
type input "11"
type input "57"
type input "2"
type input "71"
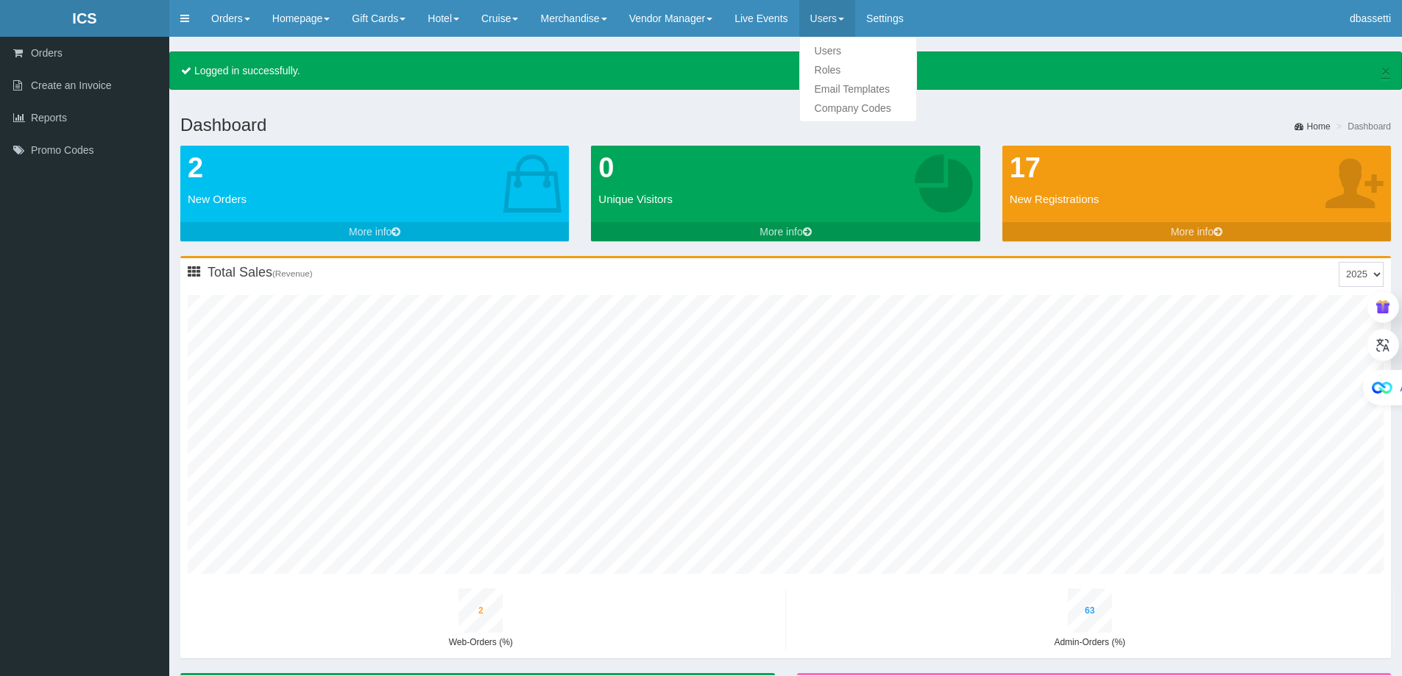
type input "2"
type input "65"
type input "11"
type input "59"
type input "2"
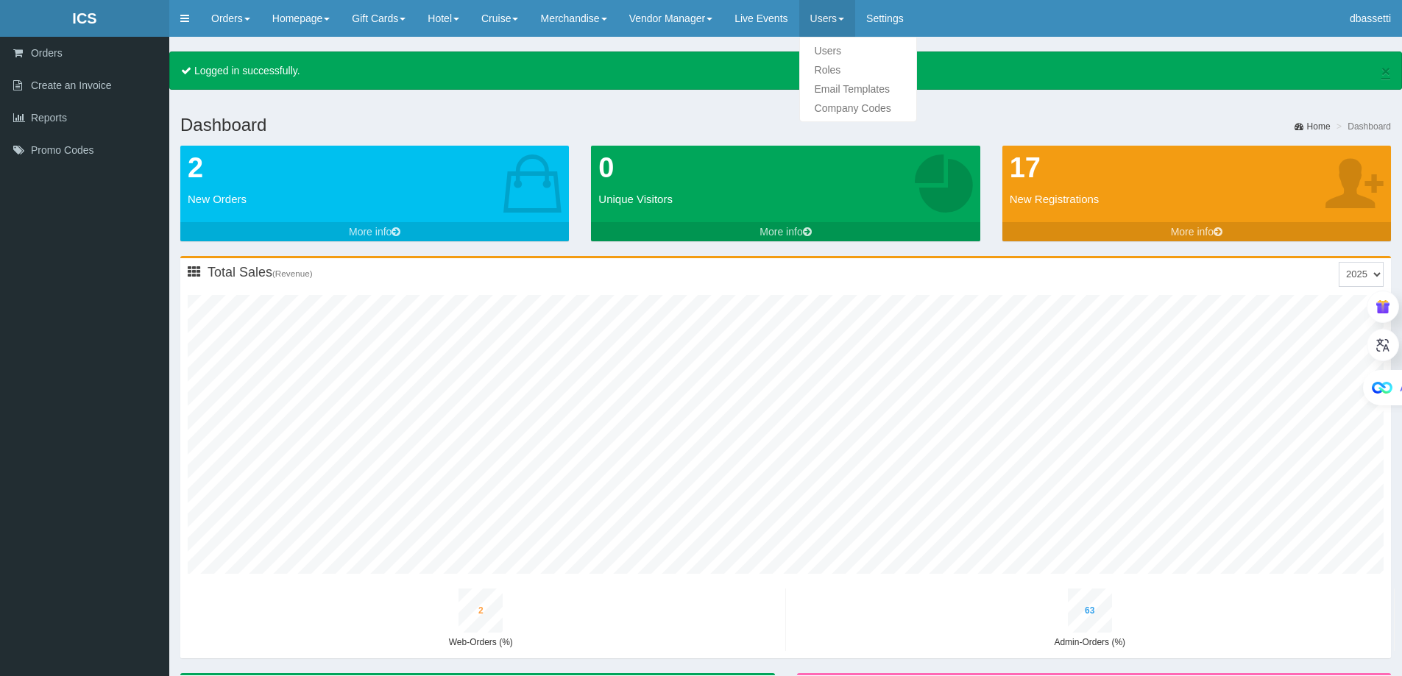
type input "73"
type input "2"
type input "67"
type input "11"
type input "61"
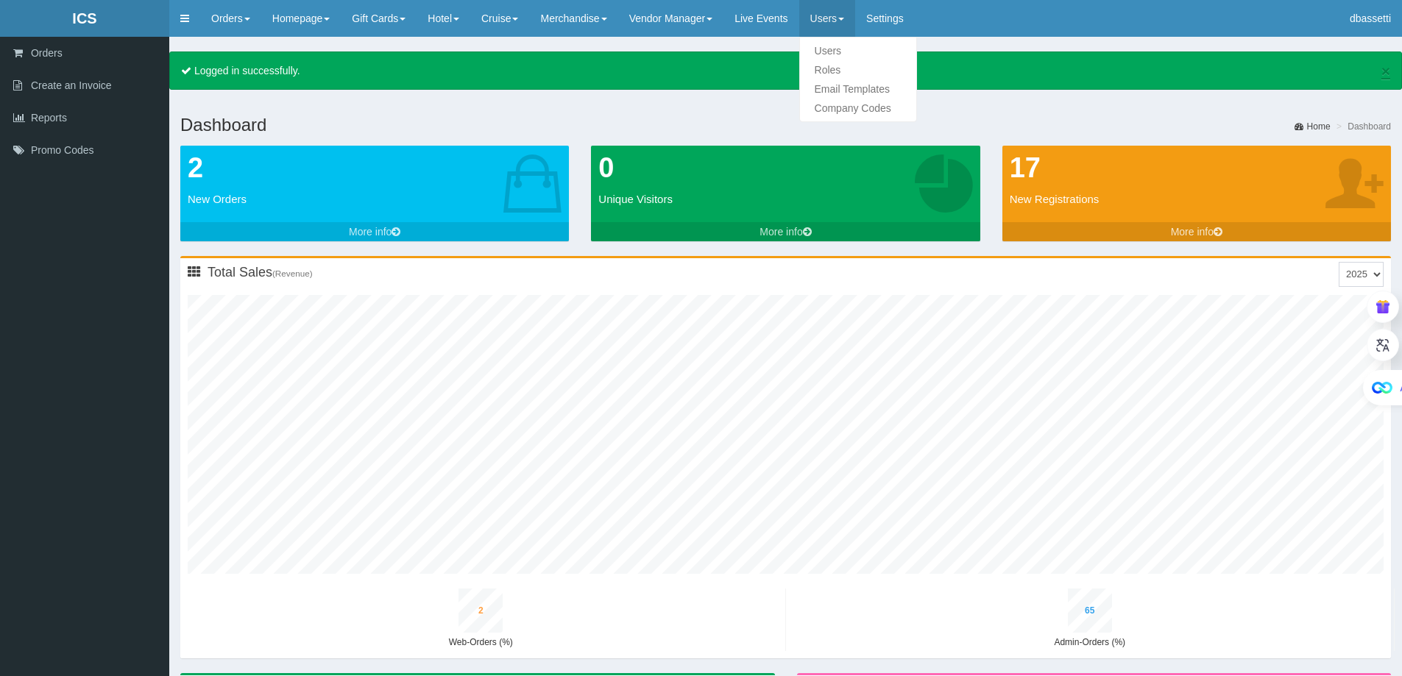
type input "2"
type input "75"
type input "3"
type input "70"
type input "12"
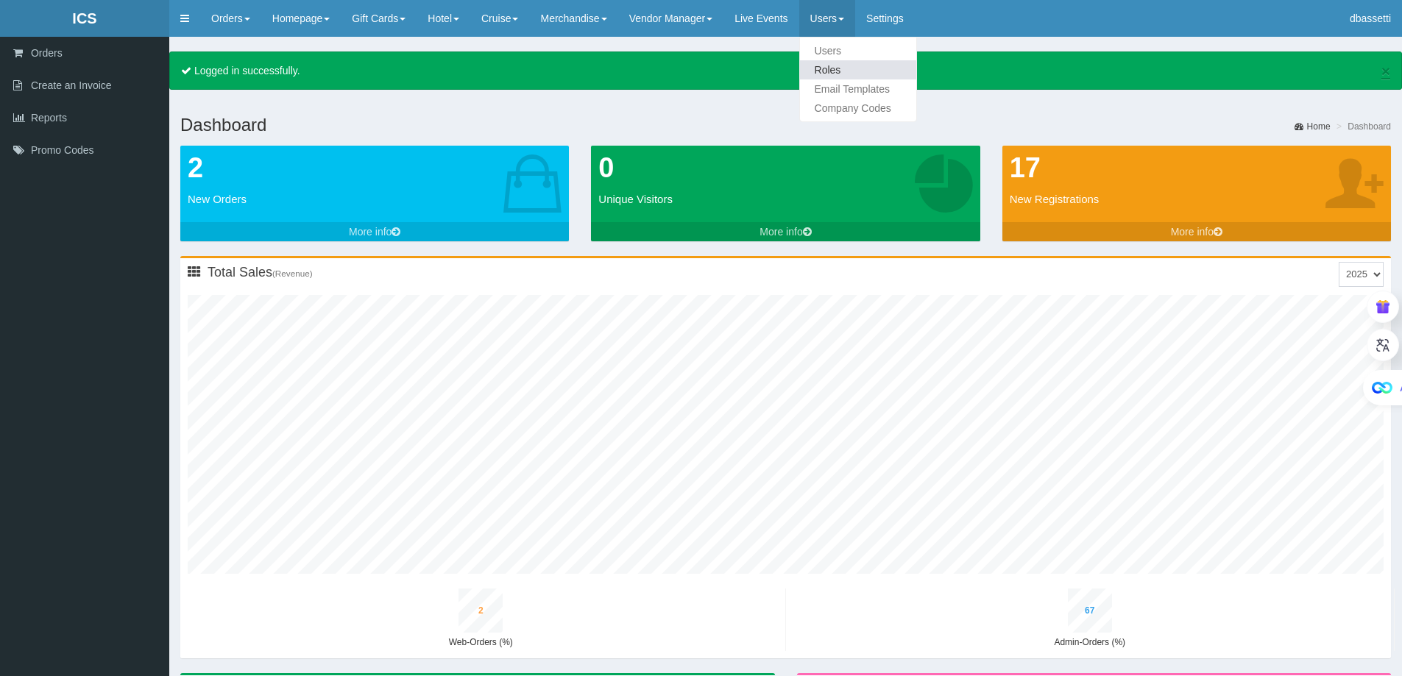
type input "63"
type input "2"
type input "77"
type input "3"
type input "72"
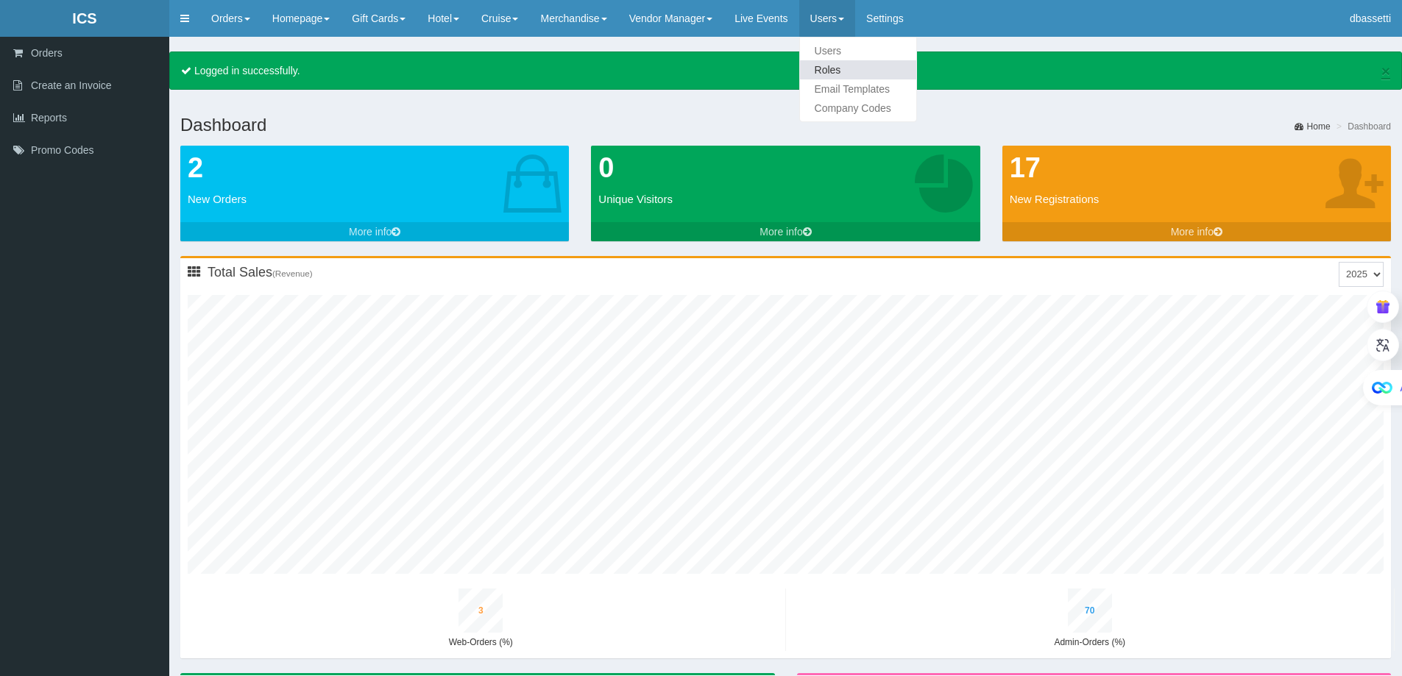
type input "12"
type input "65"
type input "2"
type input "80"
type input "3"
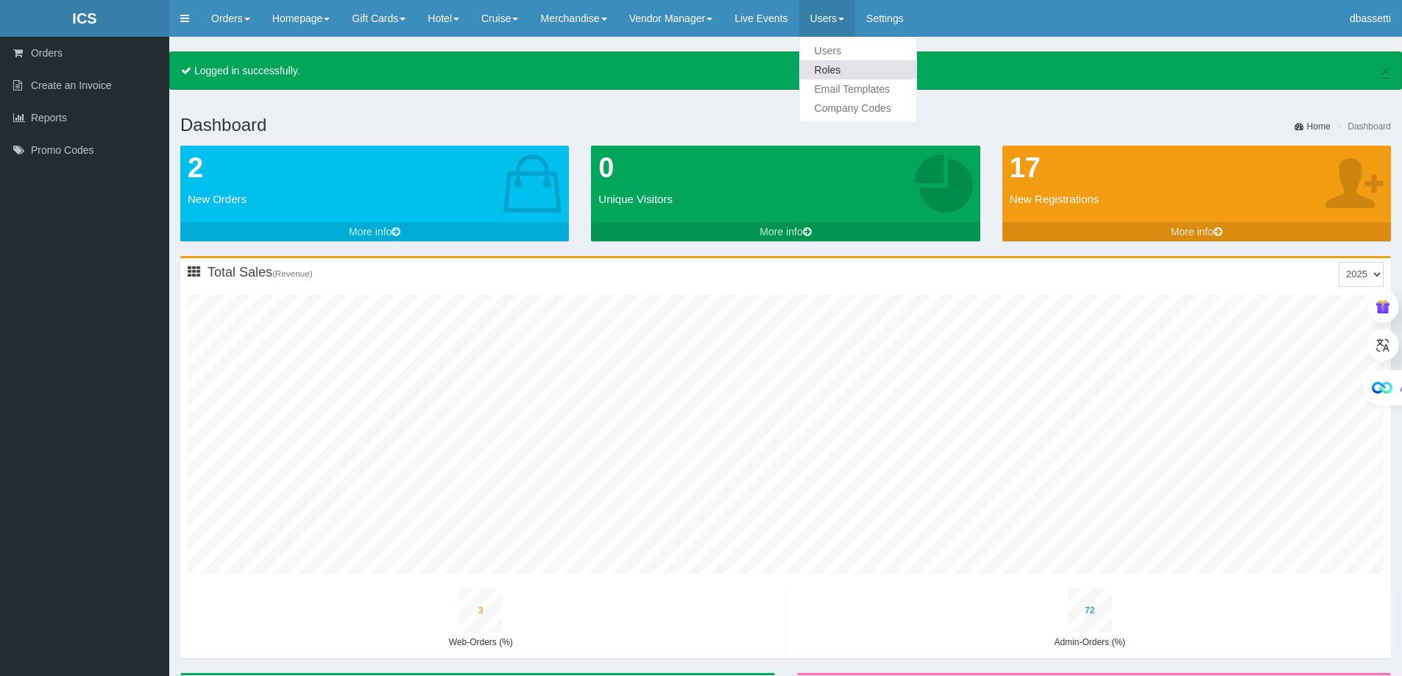
type input "74"
click at [852, 49] on link "Users" at bounding box center [858, 50] width 116 height 19
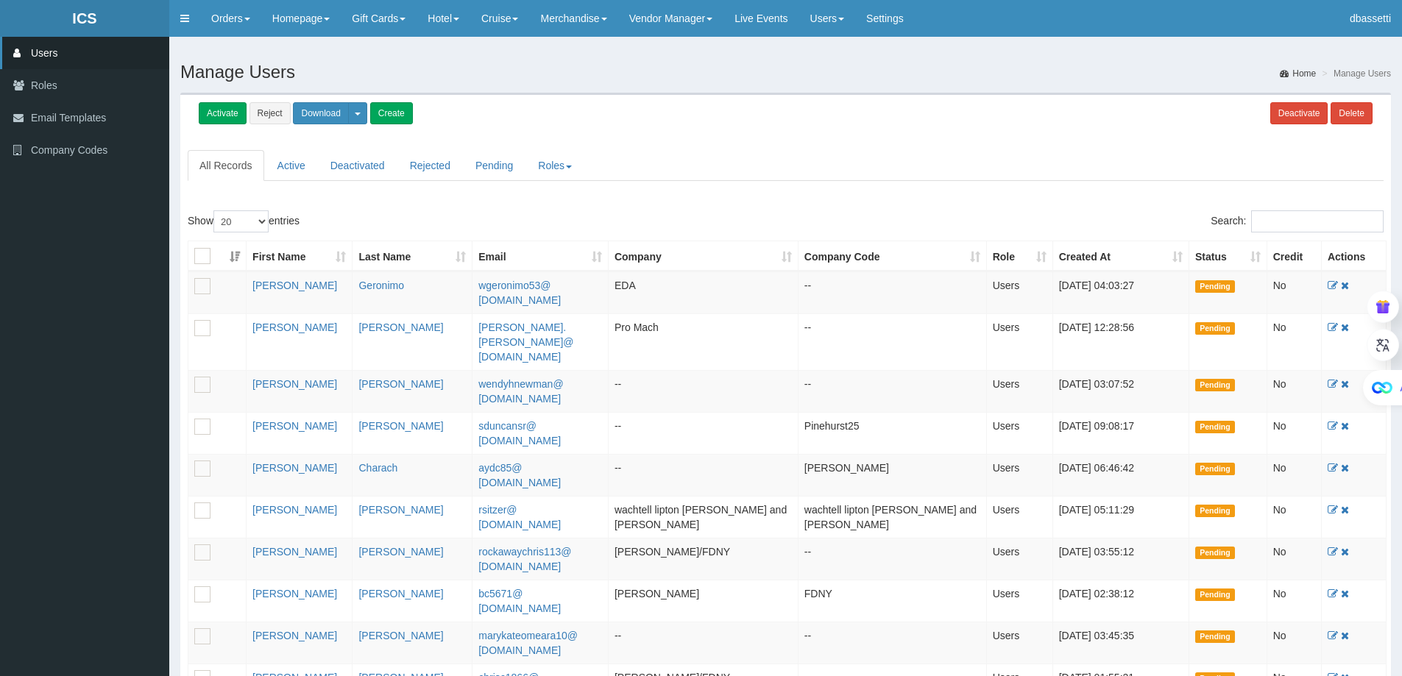
click at [1278, 200] on div "Activate Reject Download User Report Magazine Subscribers Credit Report Text Su…" at bounding box center [785, 149] width 1211 height 108
click at [1280, 225] on input "Search:" at bounding box center [1317, 221] width 132 height 22
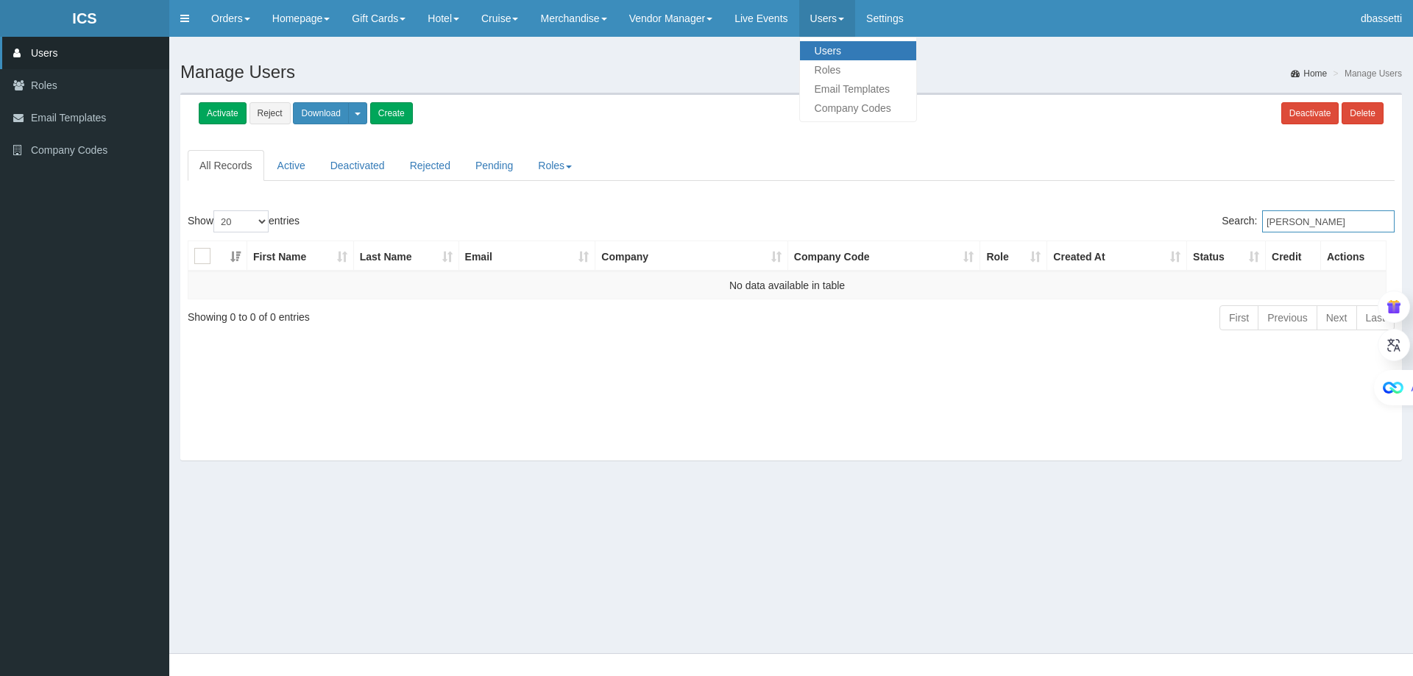
type input "[PERSON_NAME]"
click at [849, 50] on link "Users" at bounding box center [858, 50] width 116 height 19
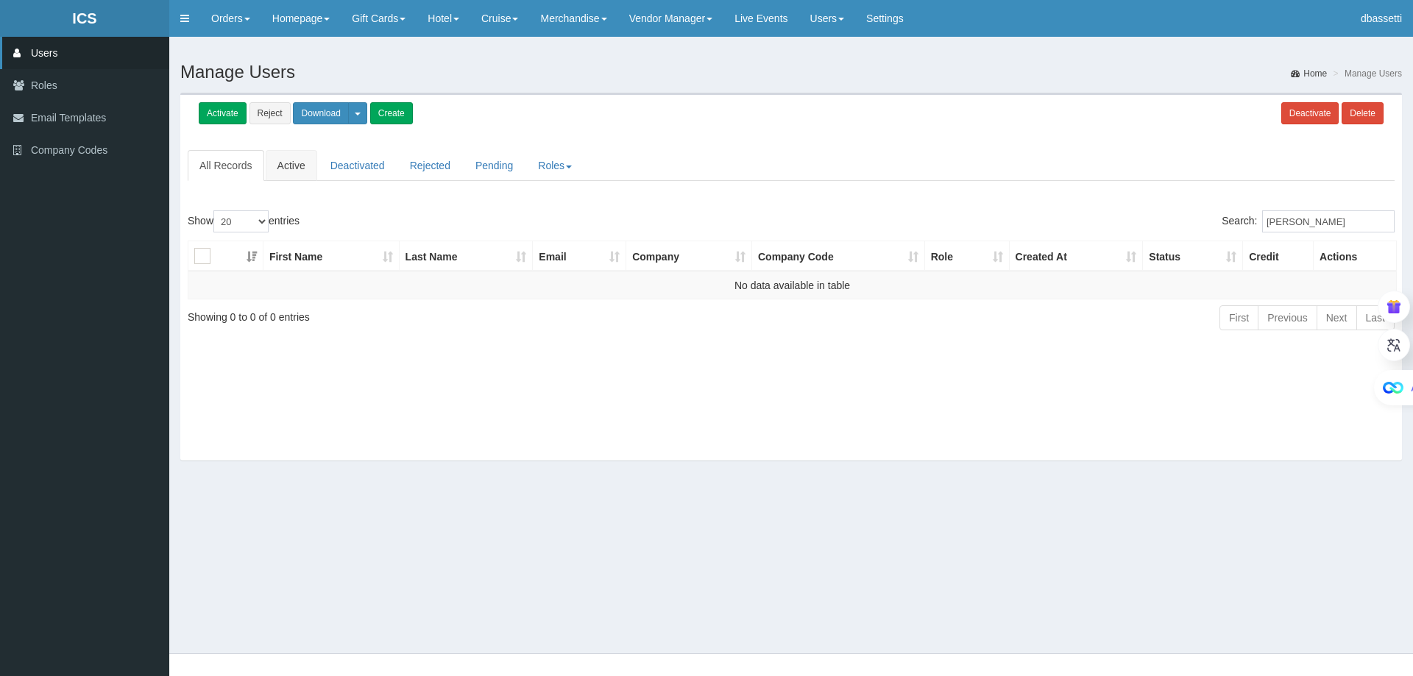
click at [272, 175] on link "Active" at bounding box center [292, 165] width 52 height 31
click at [224, 172] on link "All Records" at bounding box center [226, 165] width 77 height 31
